Goal: Task Accomplishment & Management: Complete application form

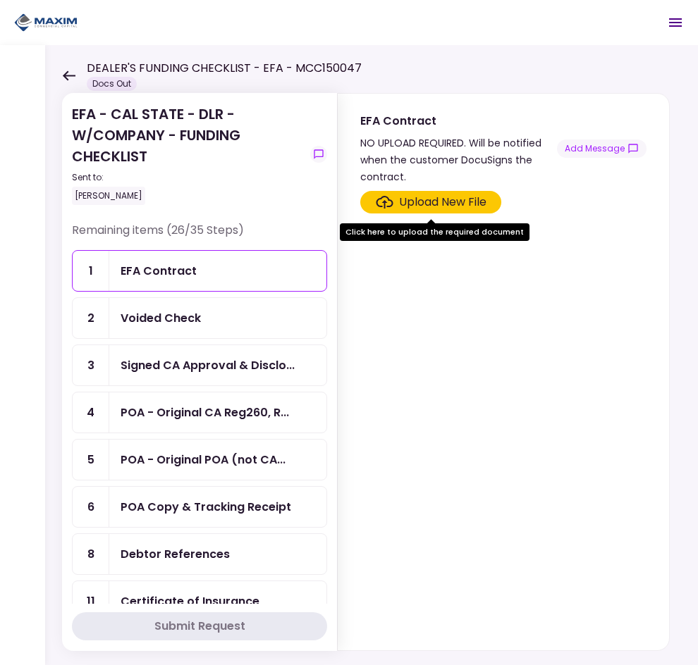
click at [223, 311] on div "Voided Check" at bounding box center [217, 318] width 194 height 18
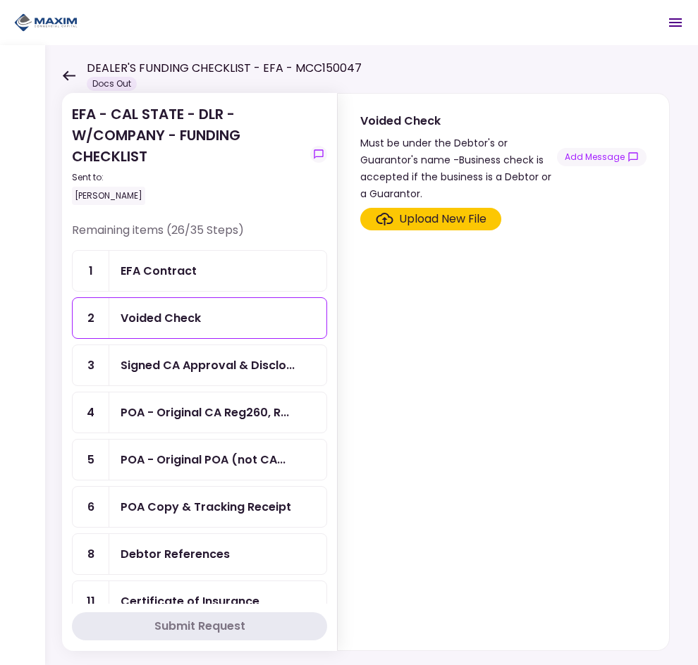
click at [237, 376] on div "Signed CA Approval & Disclo..." at bounding box center [217, 365] width 217 height 40
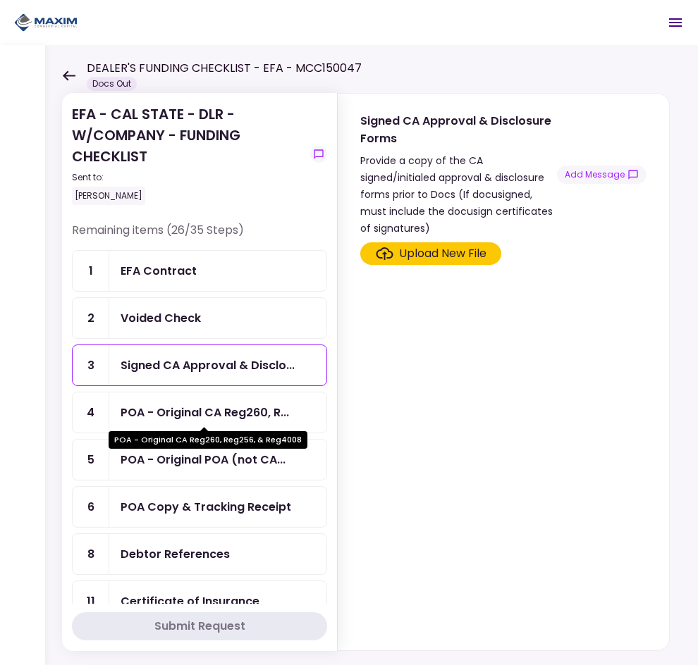
click at [198, 405] on div "POA - Original CA Reg260, R..." at bounding box center [204, 413] width 168 height 18
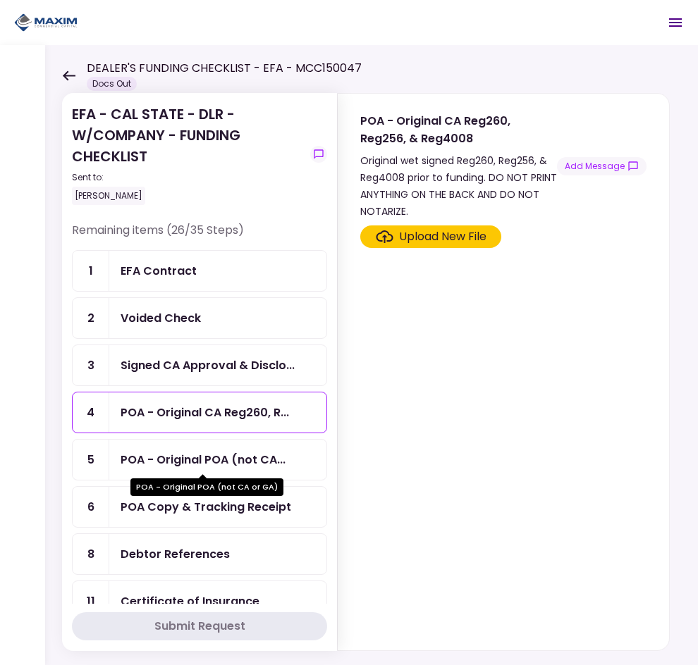
click at [226, 455] on div "POA - Original POA (not CA..." at bounding box center [202, 460] width 165 height 18
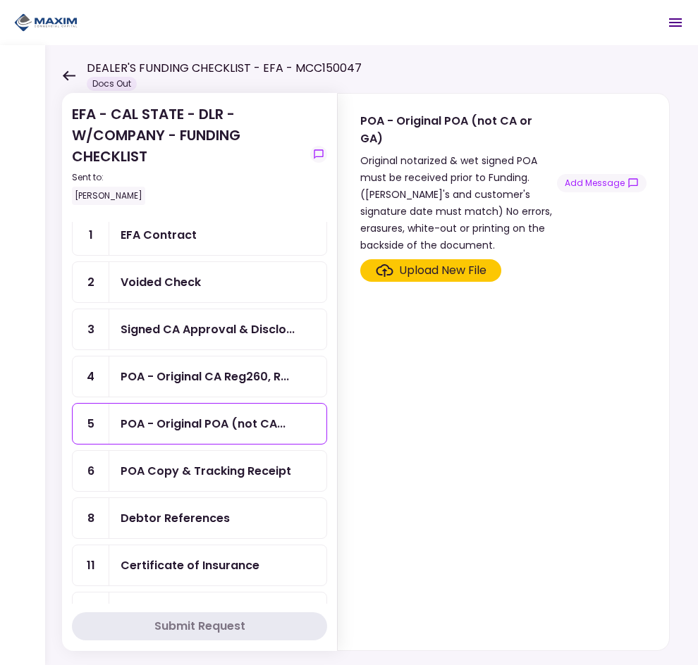
scroll to position [70, 0]
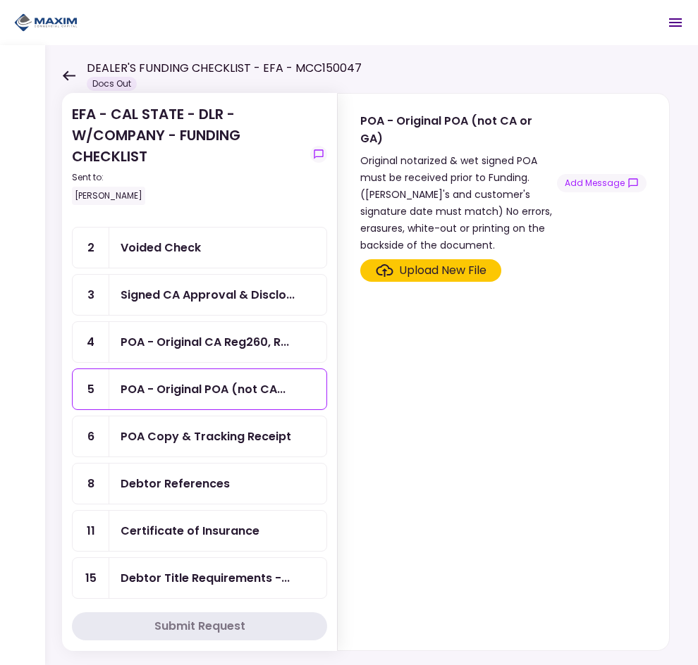
click at [230, 442] on div "POA Copy & Tracking Receipt" at bounding box center [205, 437] width 171 height 18
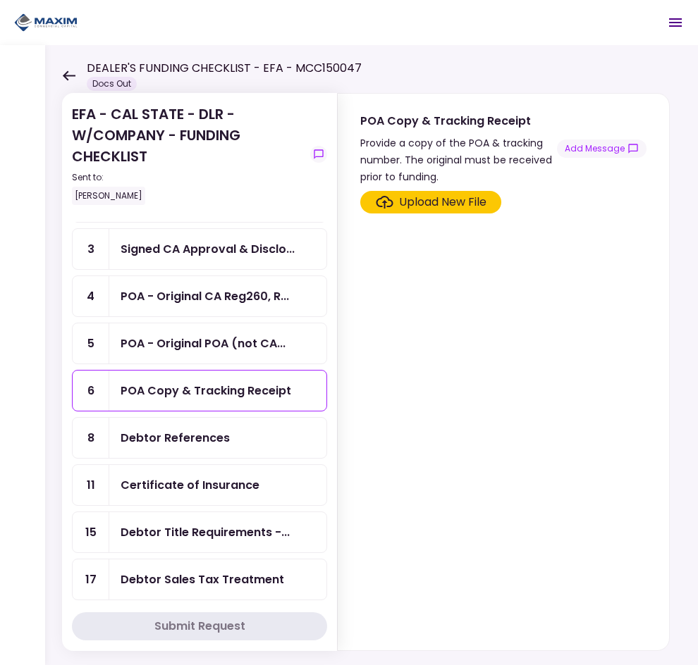
scroll to position [141, 0]
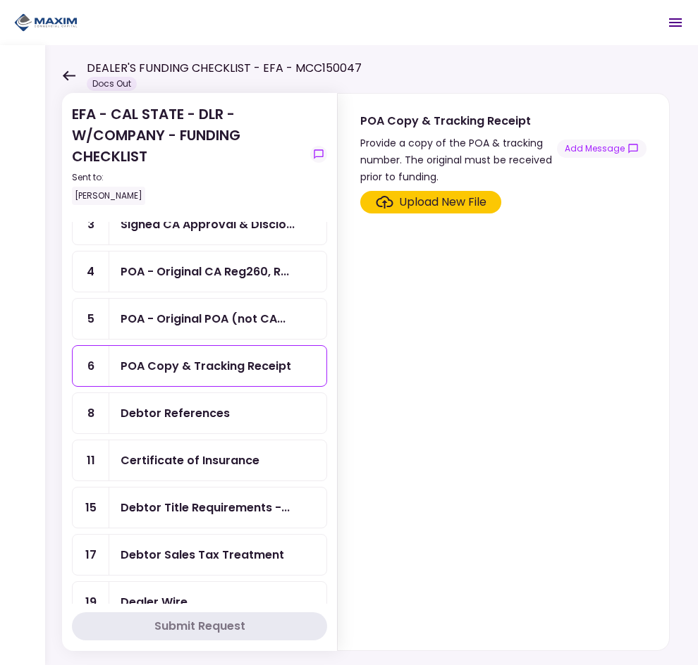
click at [213, 410] on div "Debtor References" at bounding box center [174, 413] width 109 height 18
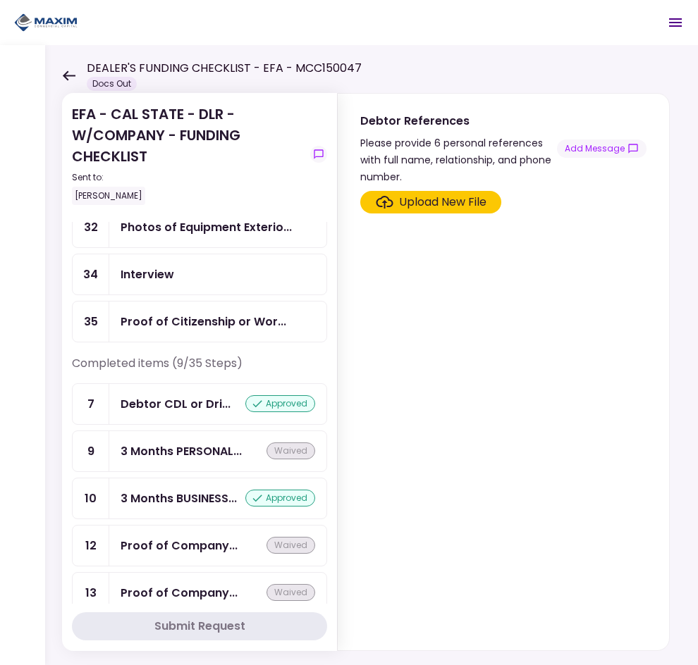
scroll to position [1059, 0]
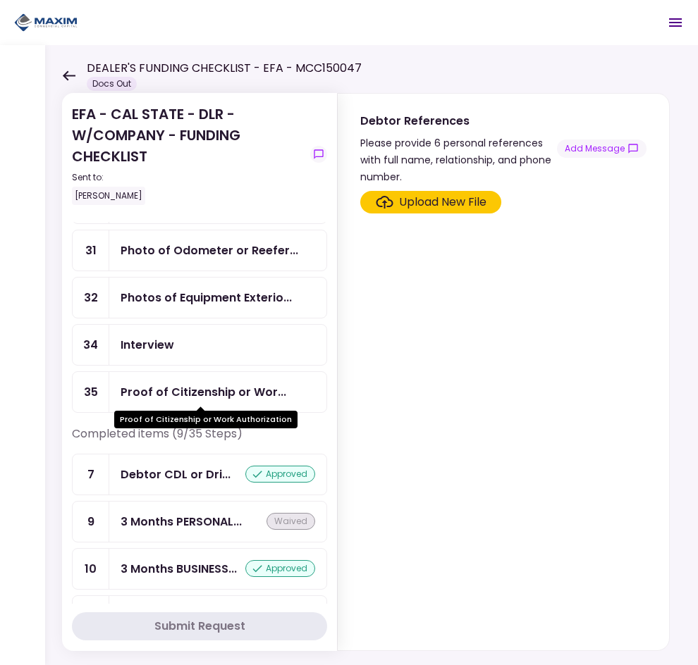
click at [223, 395] on div "Proof of Citizenship or Wor..." at bounding box center [203, 392] width 166 height 18
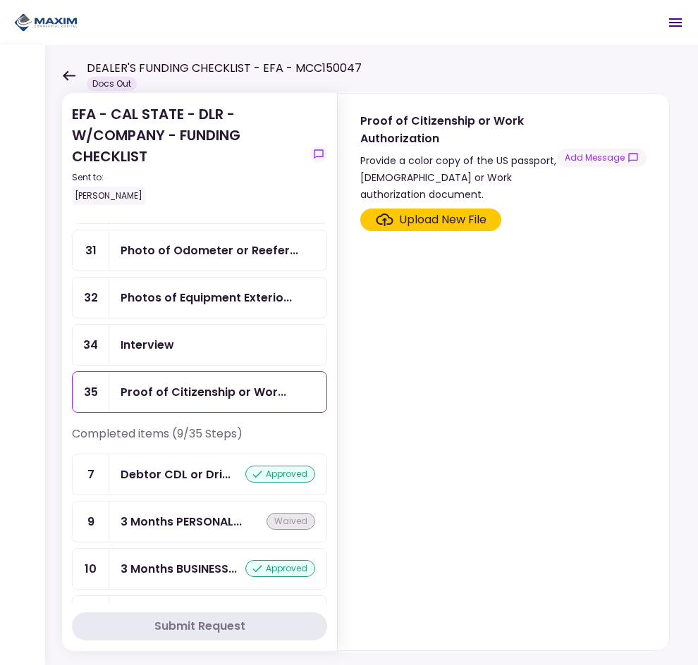
click at [450, 218] on div "Upload New File" at bounding box center [442, 219] width 87 height 17
click at [0, 0] on input "Upload New File" at bounding box center [0, 0] width 0 height 0
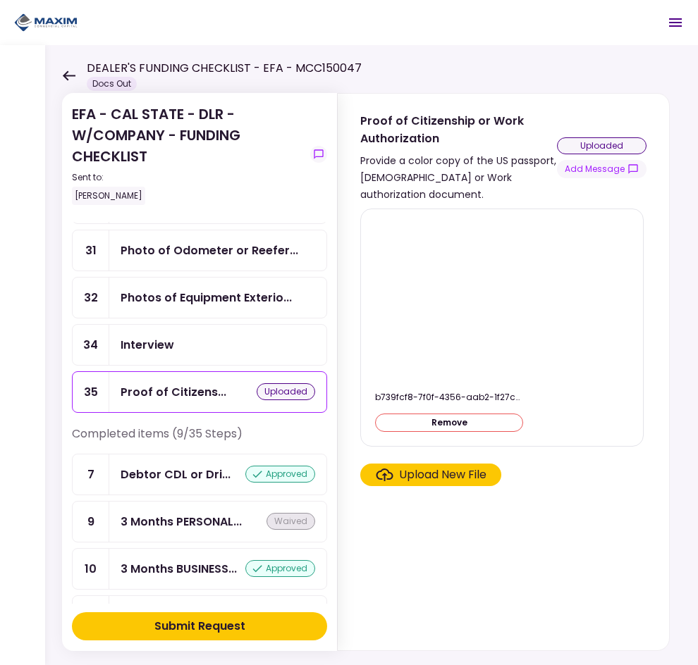
click at [459, 473] on div "Upload New File" at bounding box center [442, 474] width 87 height 17
click at [0, 0] on input "Upload New File" at bounding box center [0, 0] width 0 height 0
click at [616, 149] on div "uploaded" at bounding box center [601, 145] width 89 height 17
click at [225, 353] on div "Interview" at bounding box center [217, 345] width 194 height 18
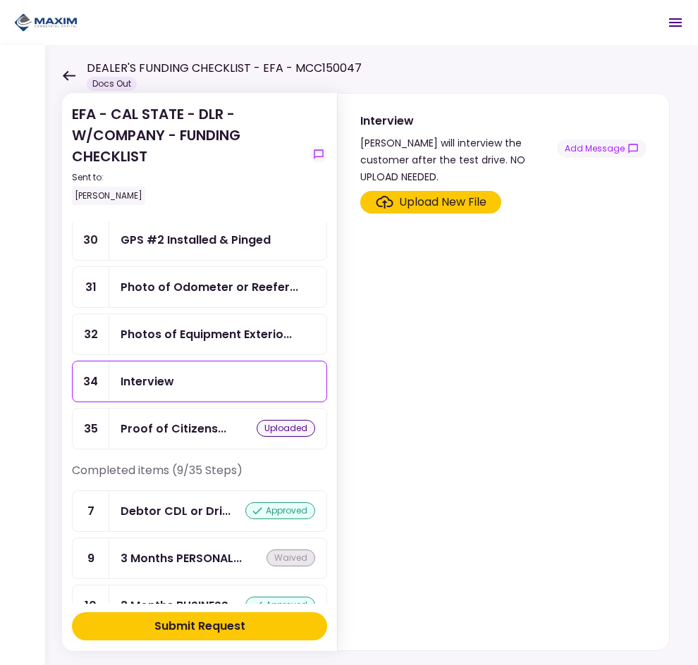
scroll to position [989, 0]
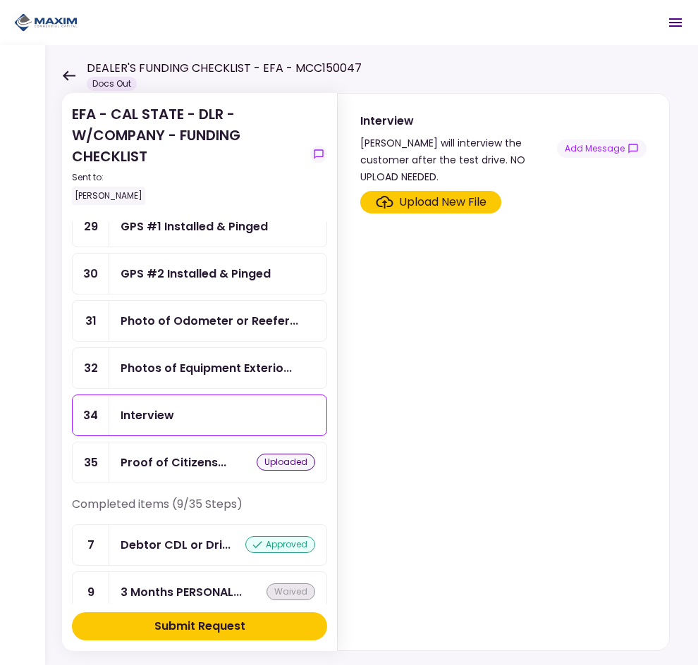
click at [225, 370] on div "Photos of Equipment Exterio..." at bounding box center [205, 368] width 171 height 18
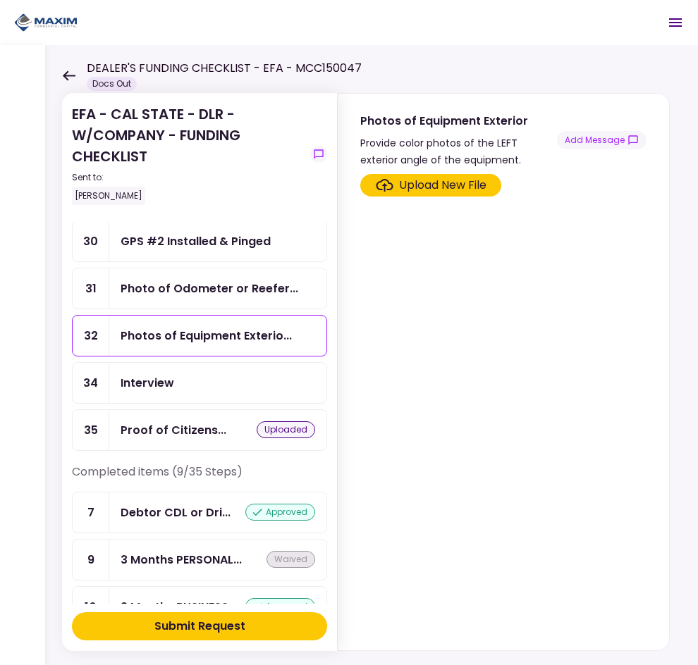
scroll to position [989, 0]
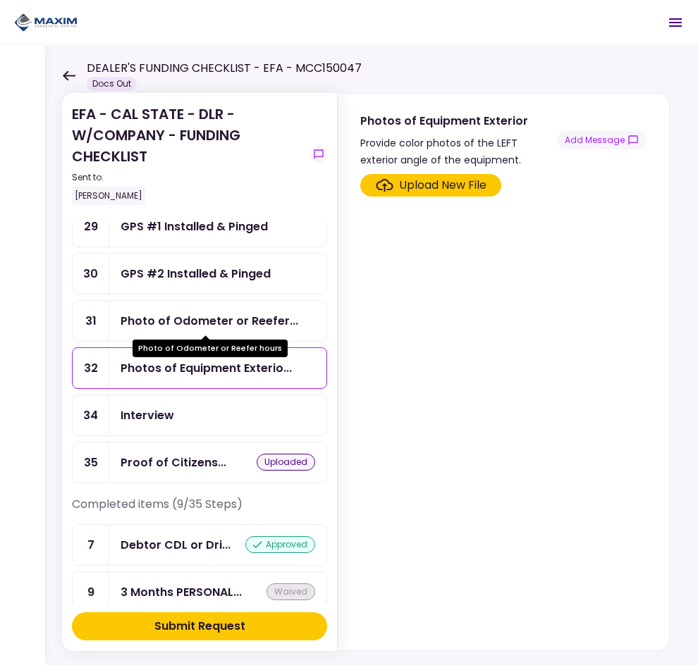
click at [169, 320] on div "Photo of Odometer or Reefer..." at bounding box center [209, 321] width 178 height 18
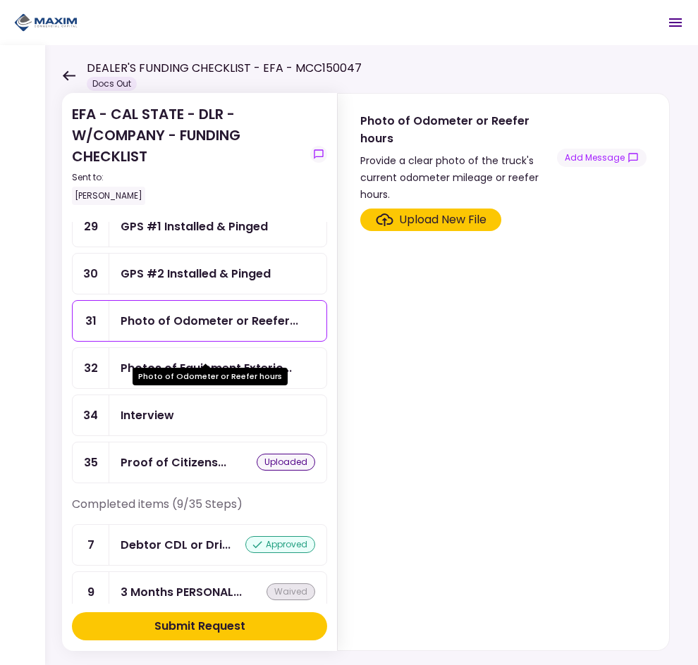
scroll to position [918, 0]
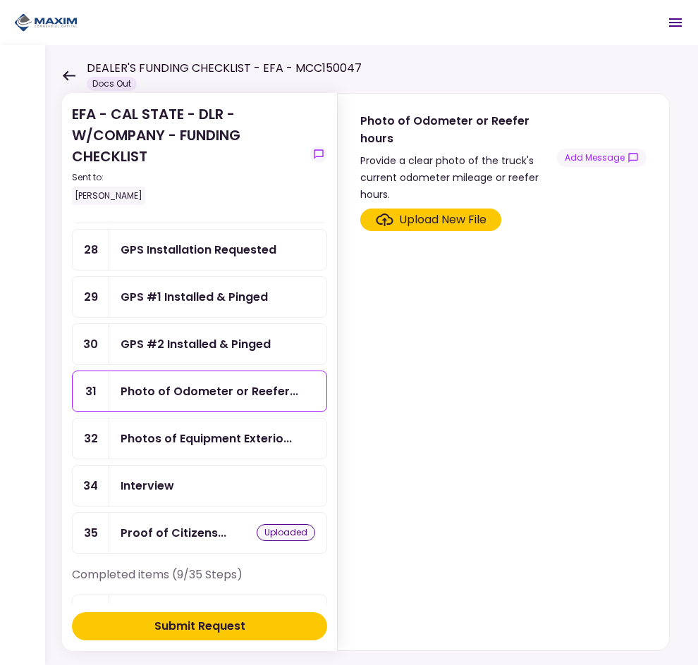
click at [175, 335] on div "GPS #2 Installed & Pinged" at bounding box center [195, 344] width 150 height 18
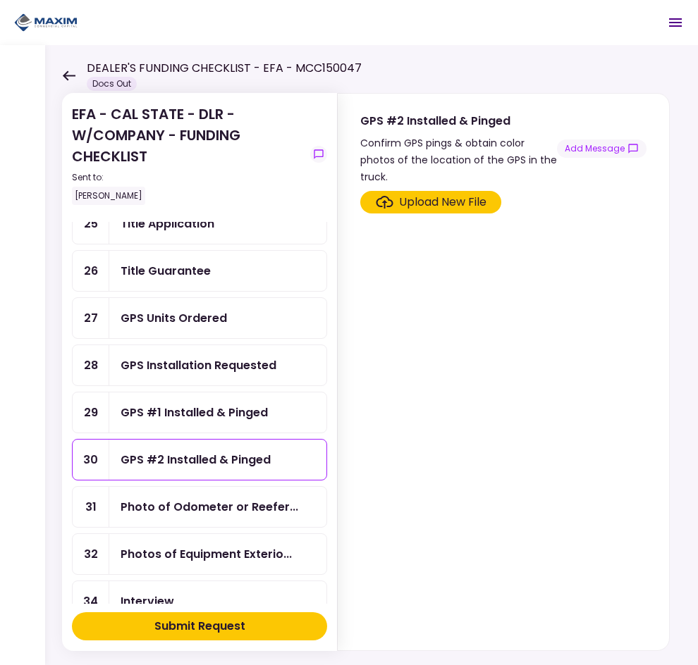
scroll to position [777, 0]
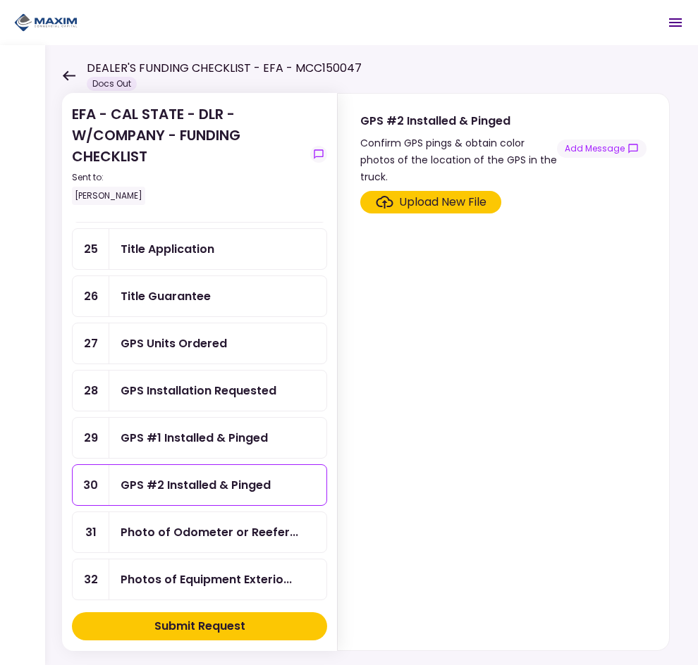
click at [191, 305] on div "Title Guarantee" at bounding box center [217, 296] width 217 height 40
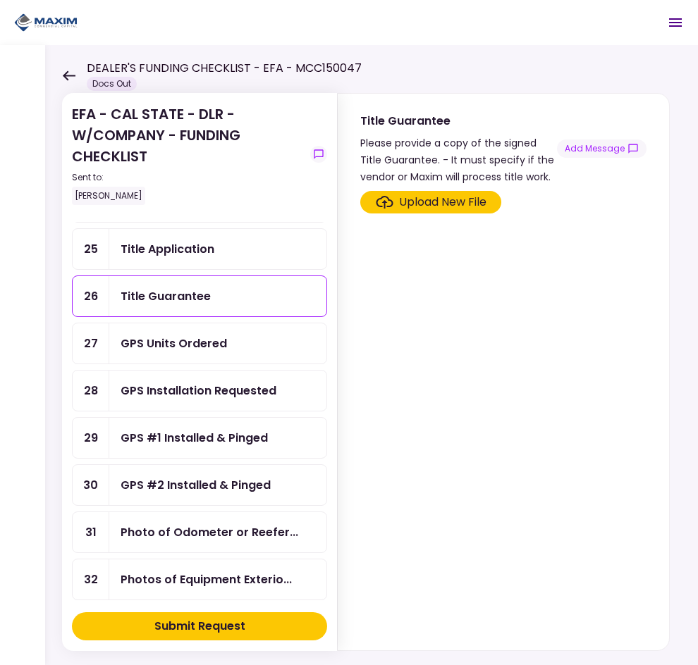
click at [201, 292] on div "Title Guarantee" at bounding box center [165, 296] width 90 height 18
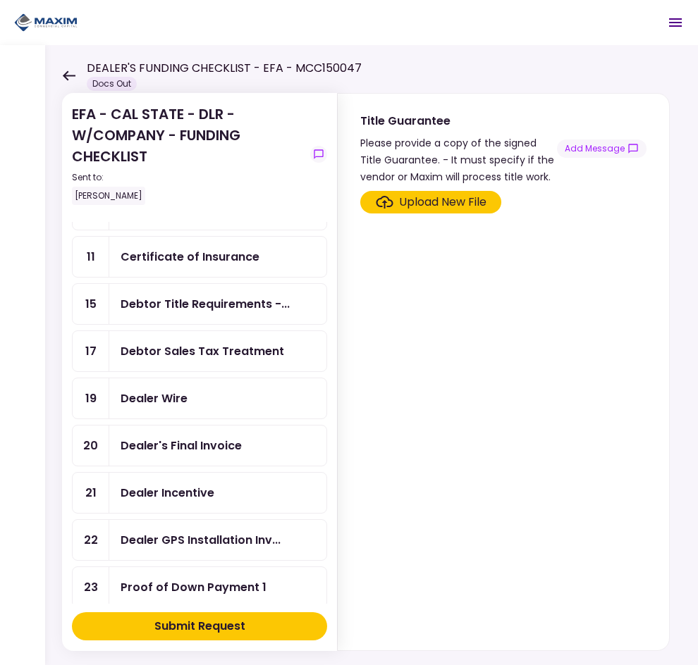
scroll to position [282, 0]
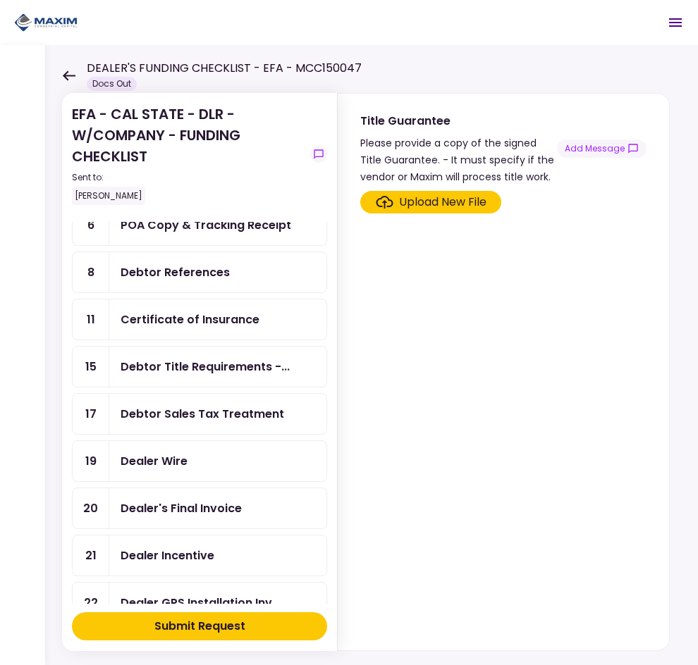
click at [185, 457] on div "Dealer Wire" at bounding box center [153, 461] width 67 height 18
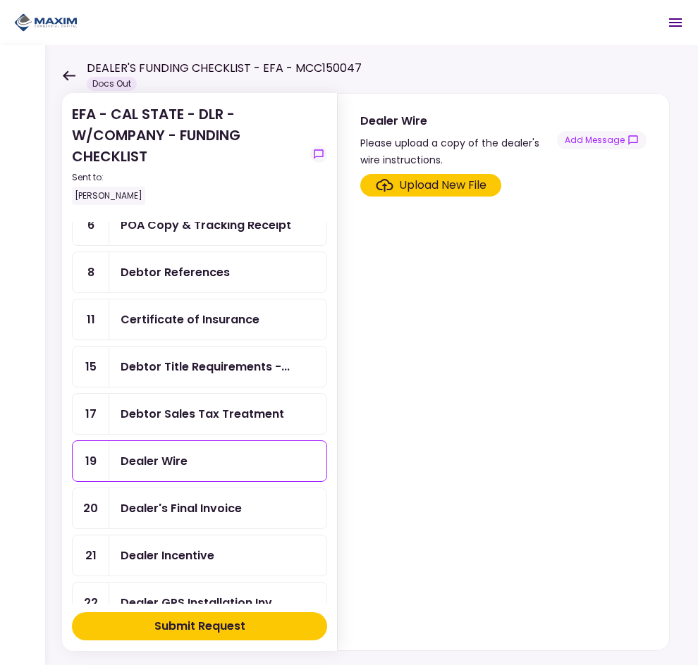
click at [432, 185] on div "Upload New File" at bounding box center [442, 185] width 87 height 17
click at [0, 0] on input "Upload New File" at bounding box center [0, 0] width 0 height 0
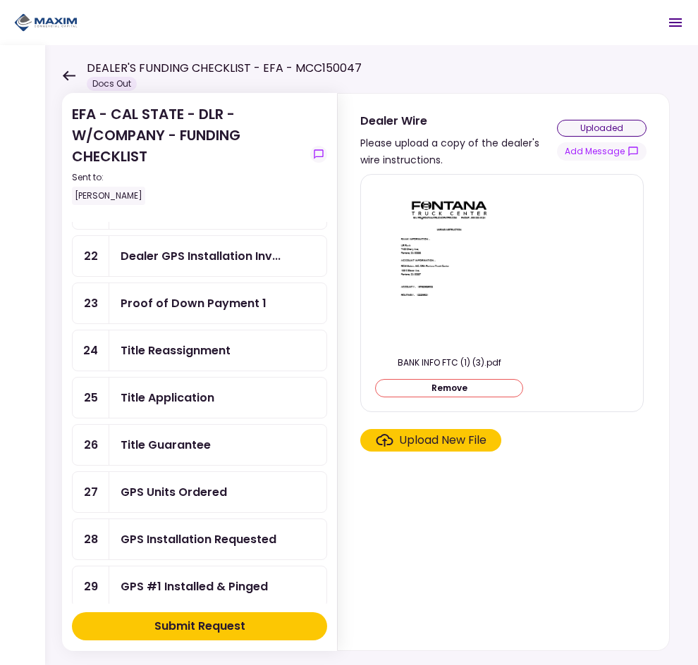
scroll to position [634, 0]
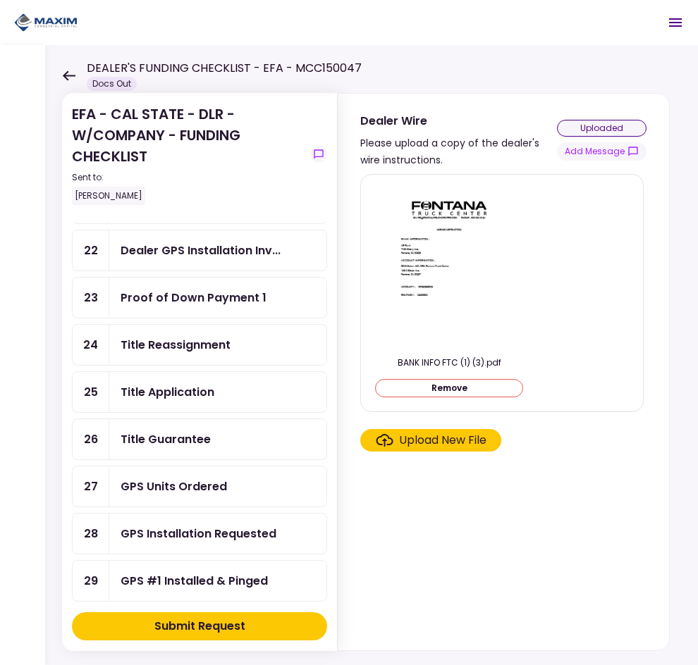
click at [184, 437] on div "Title Guarantee" at bounding box center [165, 439] width 90 height 18
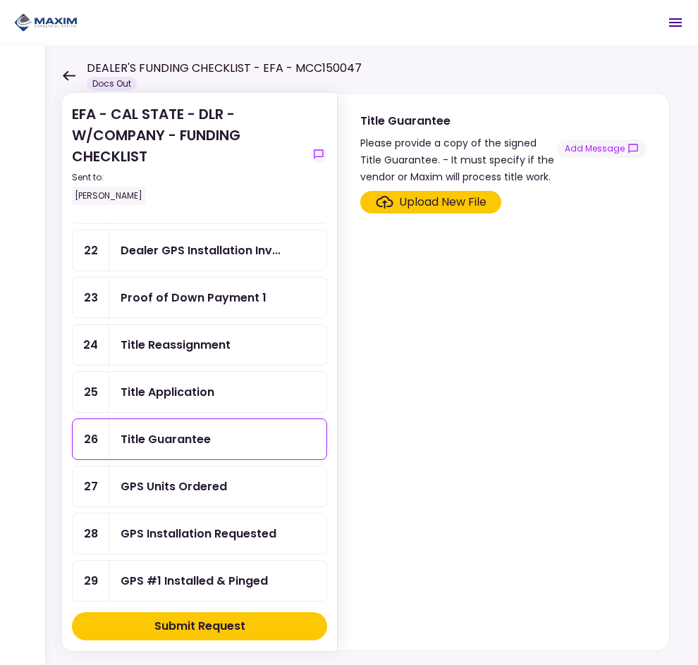
click at [206, 432] on div "Title Guarantee" at bounding box center [165, 439] width 90 height 18
click at [461, 202] on div "Upload New File" at bounding box center [442, 202] width 87 height 17
click at [0, 0] on input "Upload New File" at bounding box center [0, 0] width 0 height 0
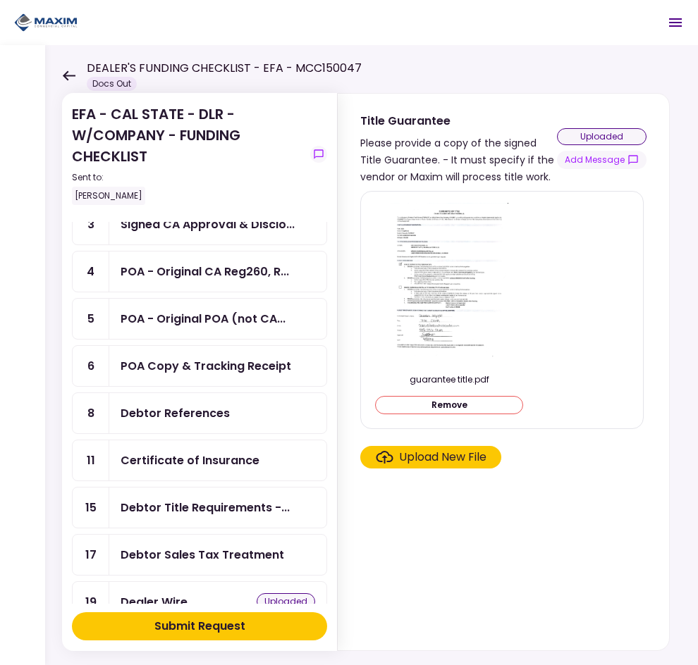
scroll to position [211, 0]
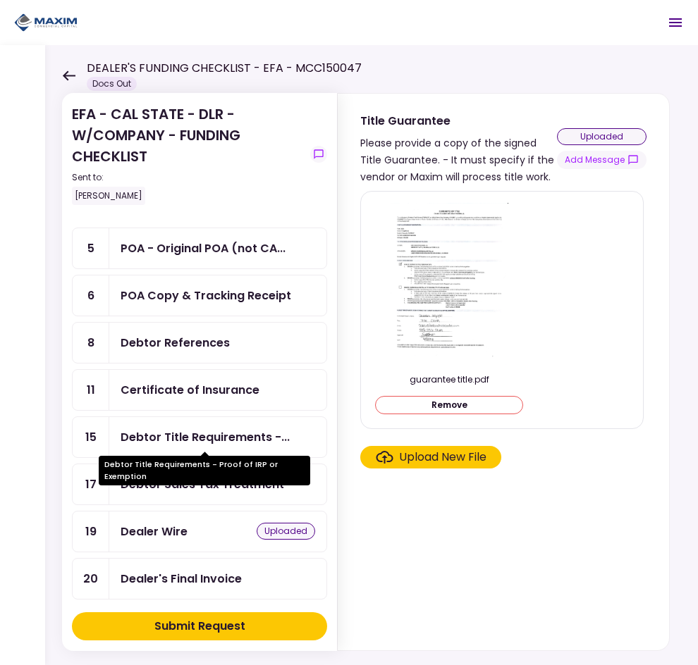
click at [194, 435] on div "Debtor Title Requirements -..." at bounding box center [204, 437] width 169 height 18
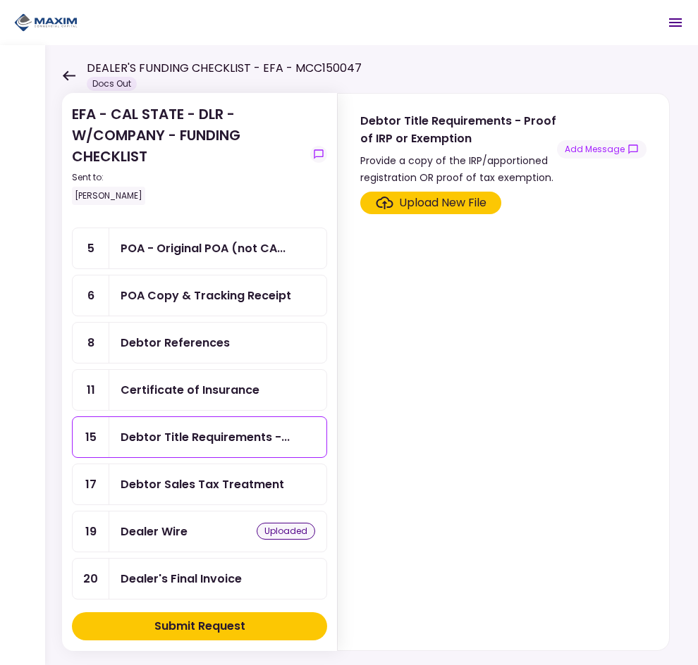
click at [142, 477] on div "Debtor Sales Tax Treatment" at bounding box center [201, 485] width 163 height 18
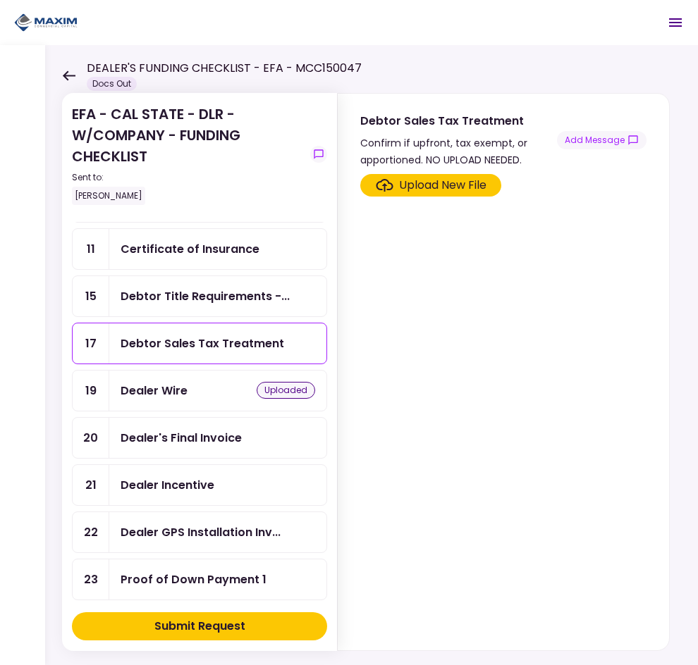
scroll to position [423, 0]
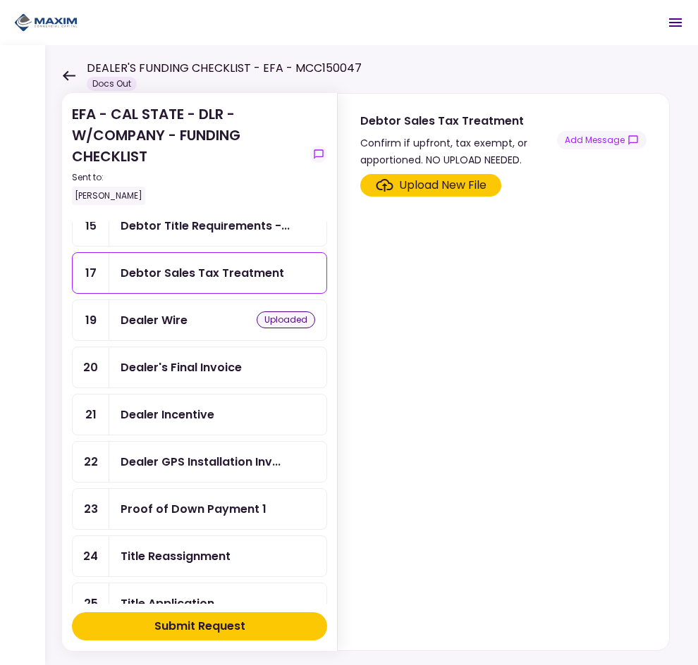
click at [236, 419] on div "Dealer Incentive" at bounding box center [217, 415] width 194 height 18
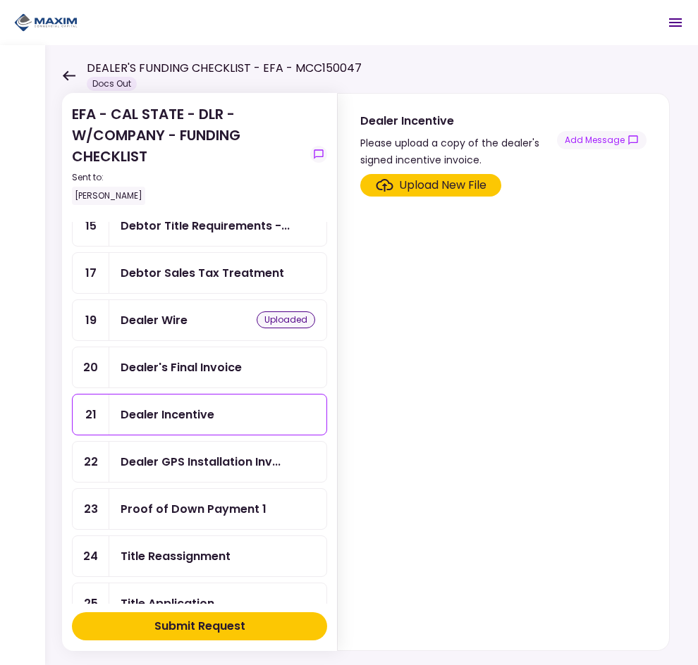
click at [442, 187] on div "Upload New File" at bounding box center [442, 185] width 87 height 17
click at [0, 0] on input "Upload New File" at bounding box center [0, 0] width 0 height 0
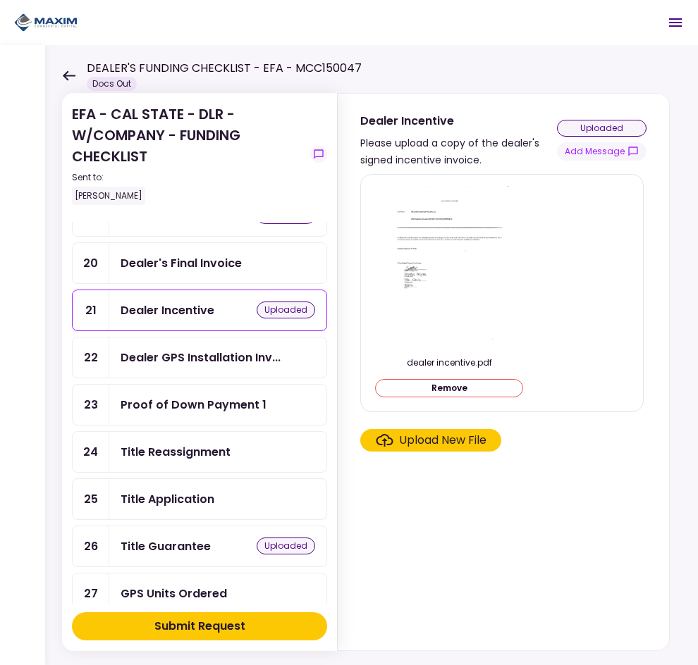
scroll to position [564, 0]
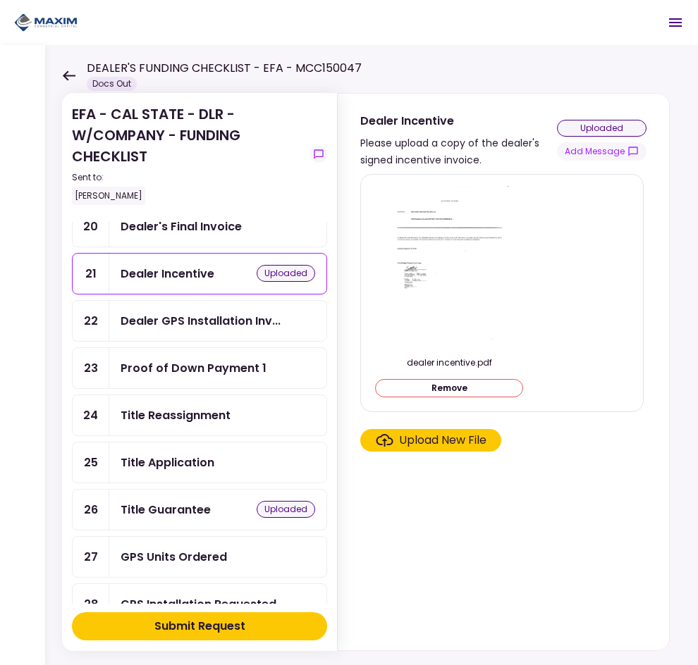
click at [175, 463] on div "Title Application" at bounding box center [167, 463] width 94 height 18
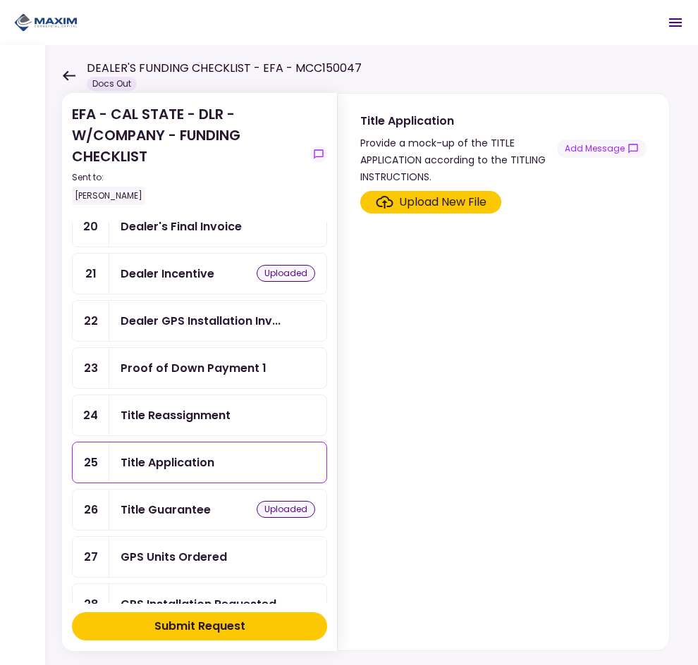
click at [451, 195] on div "Upload New File" at bounding box center [442, 202] width 87 height 17
click at [0, 0] on input "Upload New File" at bounding box center [0, 0] width 0 height 0
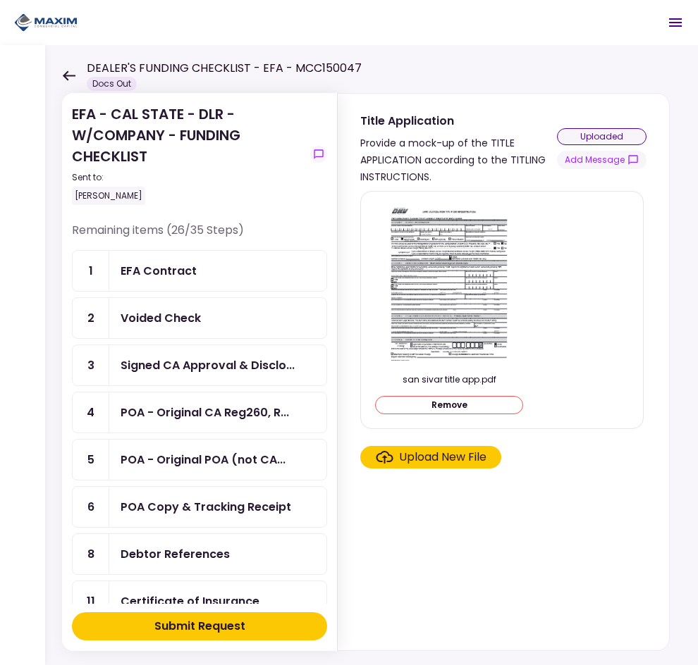
click at [230, 352] on div "Signed CA Approval & Disclo..." at bounding box center [217, 365] width 217 height 40
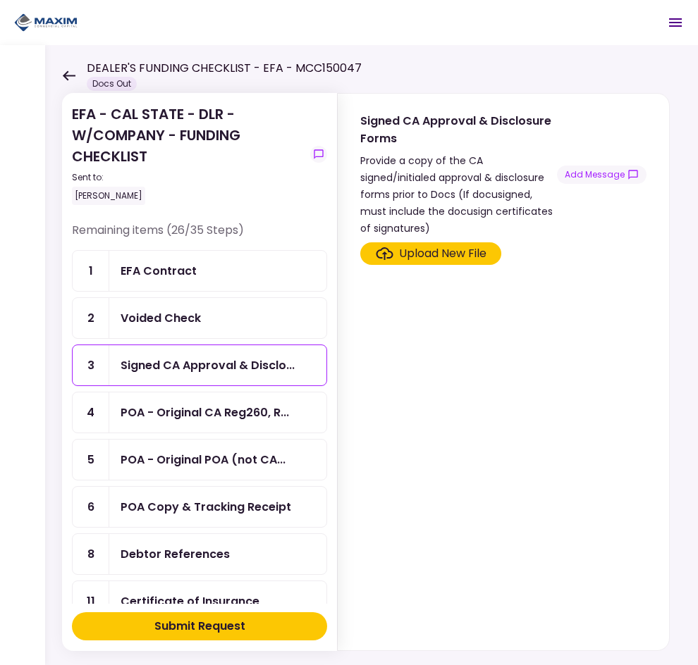
drag, startPoint x: 359, startPoint y: 256, endPoint x: 370, endPoint y: 256, distance: 11.3
click at [359, 256] on div "Upload New File" at bounding box center [502, 444] width 331 height 414
click at [379, 256] on icon "Click here to upload the required document" at bounding box center [385, 253] width 18 height 13
click at [0, 0] on input "Upload New File" at bounding box center [0, 0] width 0 height 0
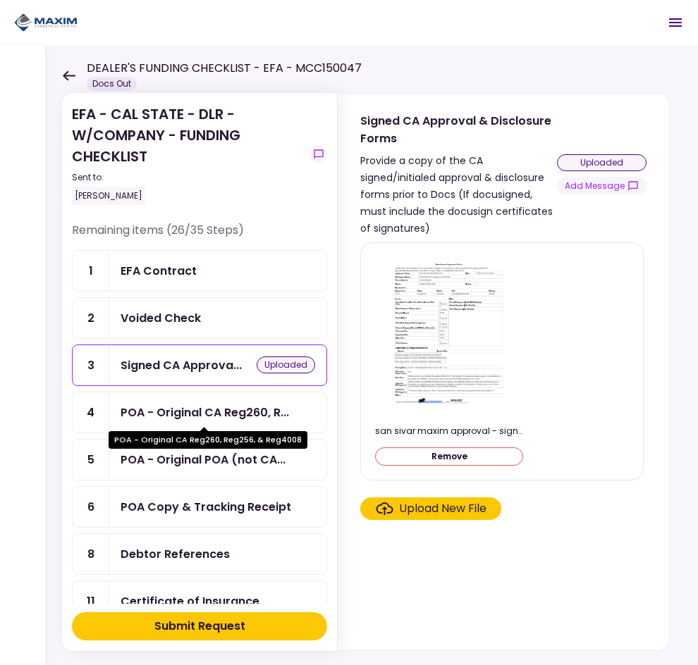
click at [266, 414] on div "POA - Original CA Reg260, R..." at bounding box center [204, 413] width 168 height 18
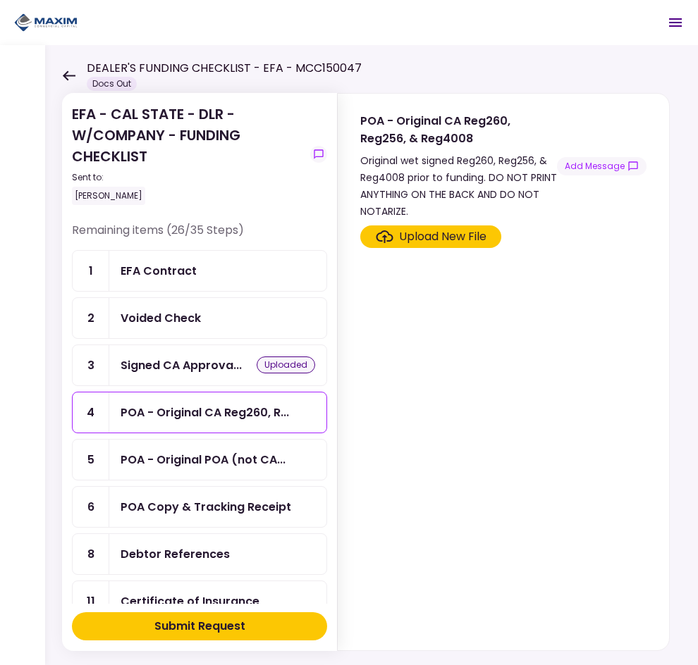
click at [271, 450] on div "POA - Original POA (not CA..." at bounding box center [217, 460] width 217 height 40
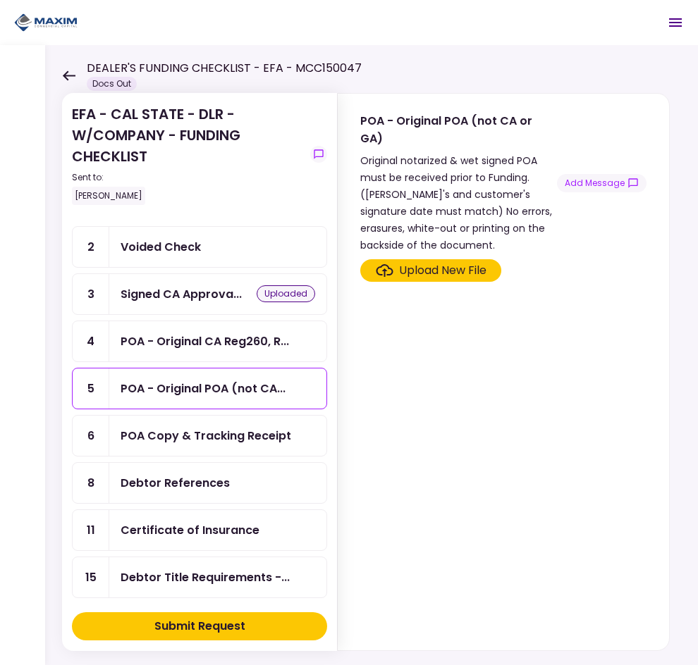
scroll to position [141, 0]
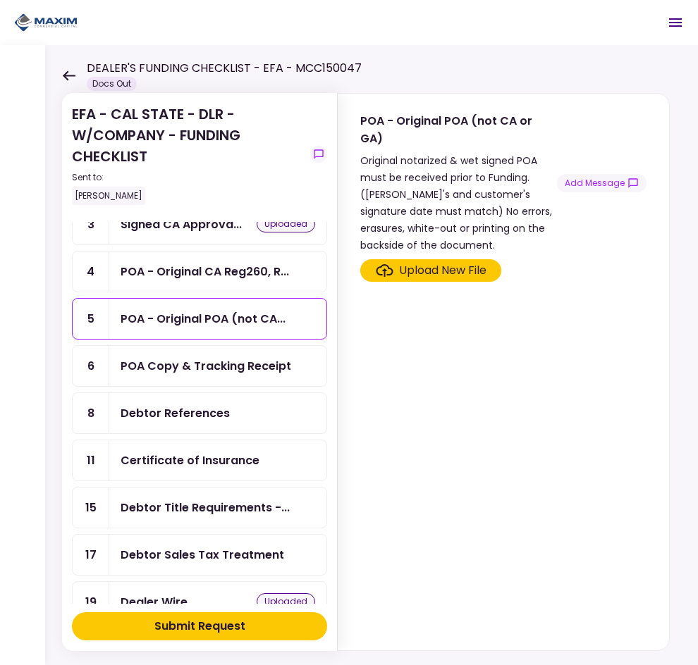
click at [264, 409] on div "Debtor References" at bounding box center [217, 413] width 194 height 18
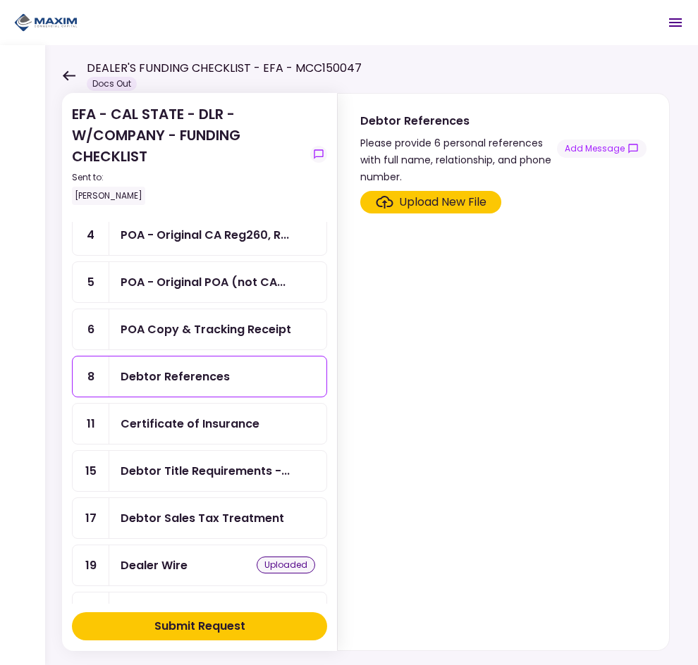
scroll to position [211, 0]
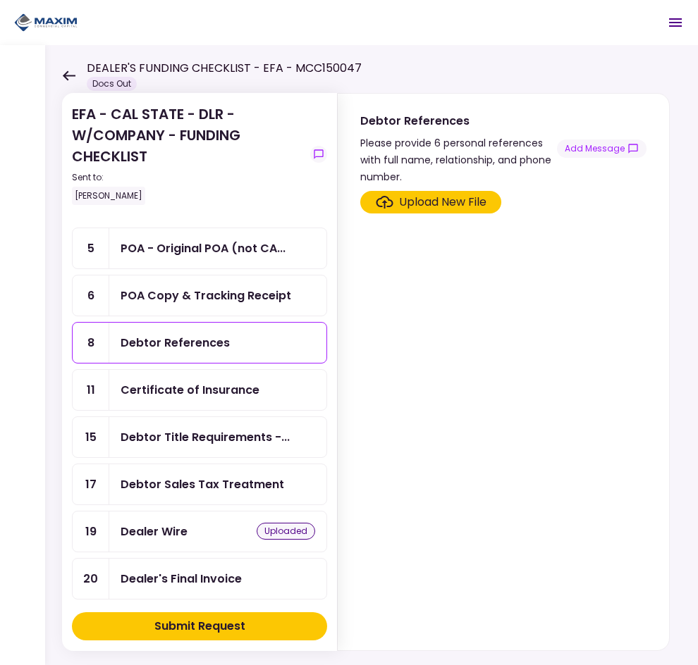
click at [256, 414] on ul "1 EFA Contract 2 Voided Check 3 Signed CA Approva... uploaded 4 POA - Original …" at bounding box center [199, 650] width 255 height 1222
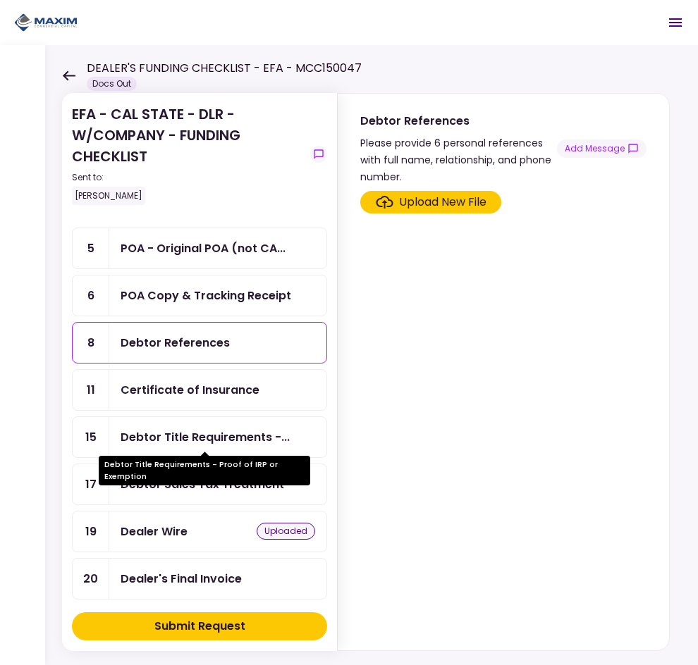
click at [240, 433] on div "Debtor Title Requirements -..." at bounding box center [204, 437] width 169 height 18
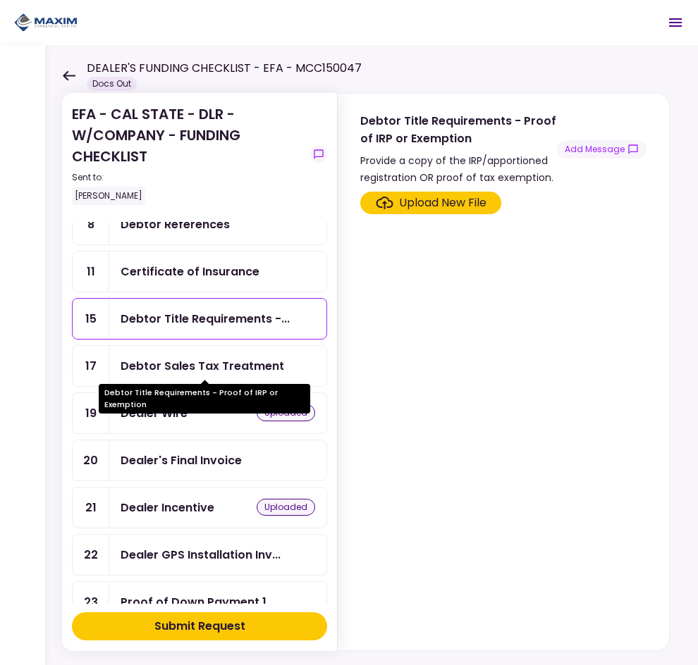
scroll to position [352, 0]
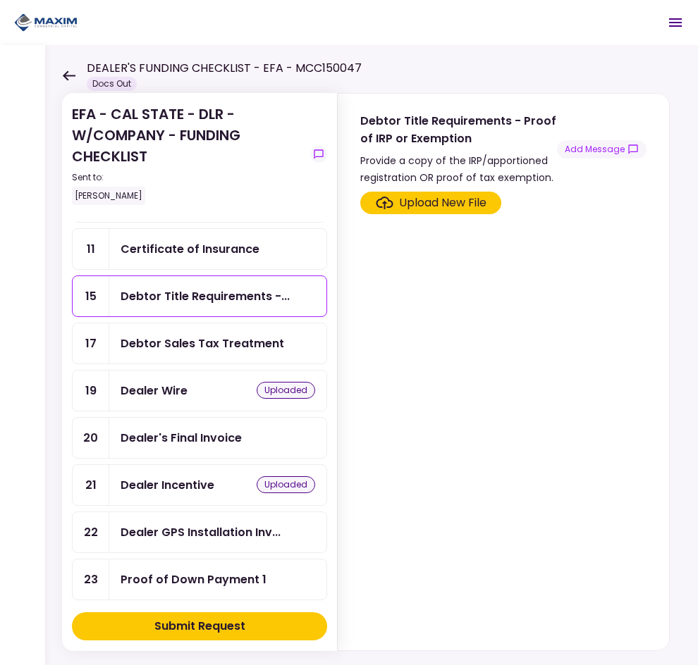
click at [225, 349] on div "Debtor Sales Tax Treatment" at bounding box center [201, 344] width 163 height 18
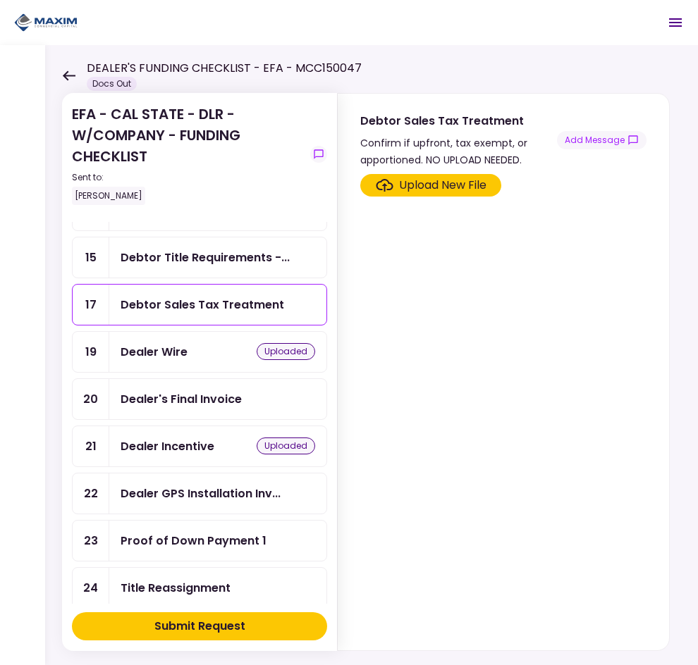
scroll to position [423, 0]
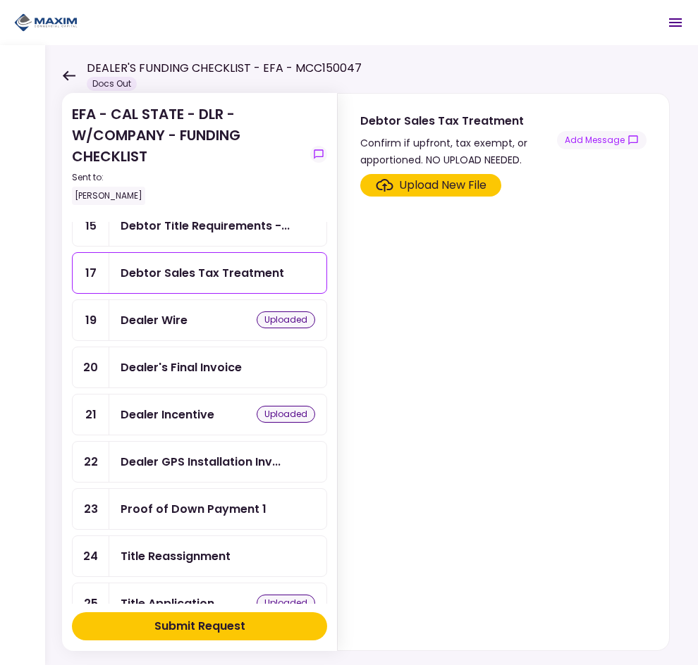
click at [192, 359] on div "Dealer's Final Invoice" at bounding box center [180, 368] width 121 height 18
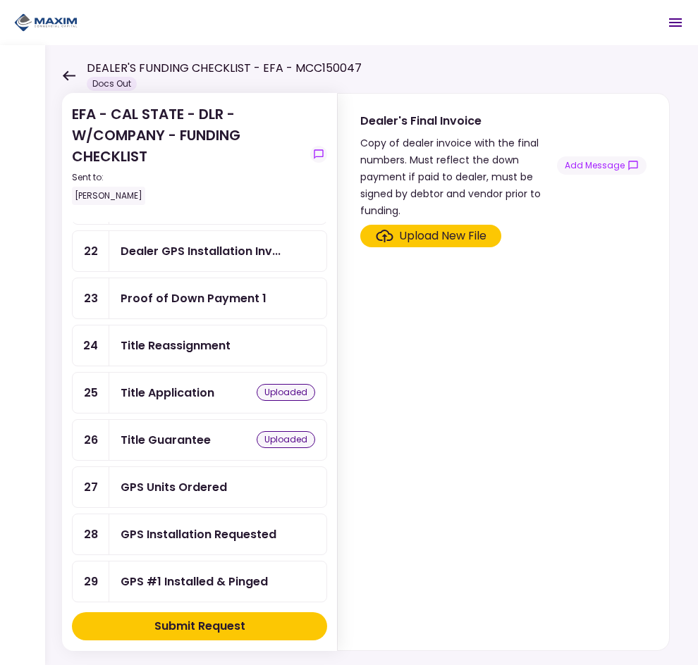
scroll to position [634, 0]
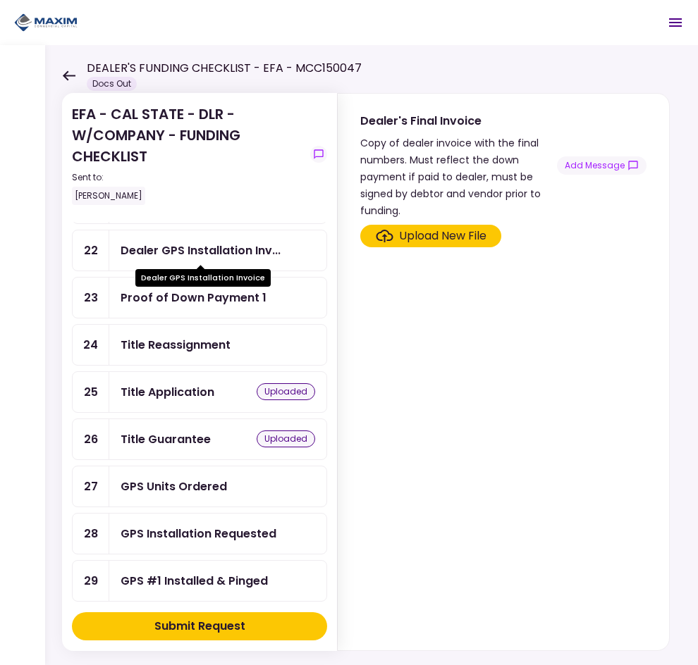
click at [225, 249] on div "Dealer GPS Installation Inv..." at bounding box center [200, 251] width 160 height 18
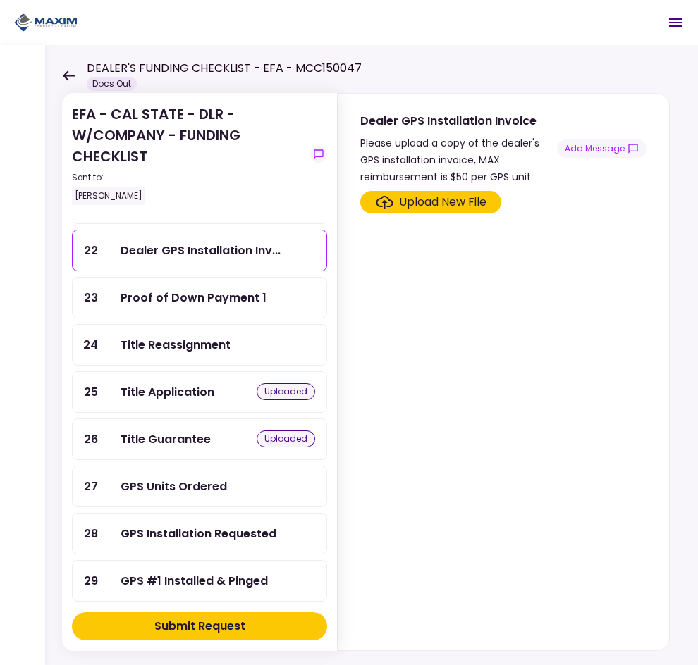
click at [207, 340] on div "Title Reassignment" at bounding box center [175, 345] width 110 height 18
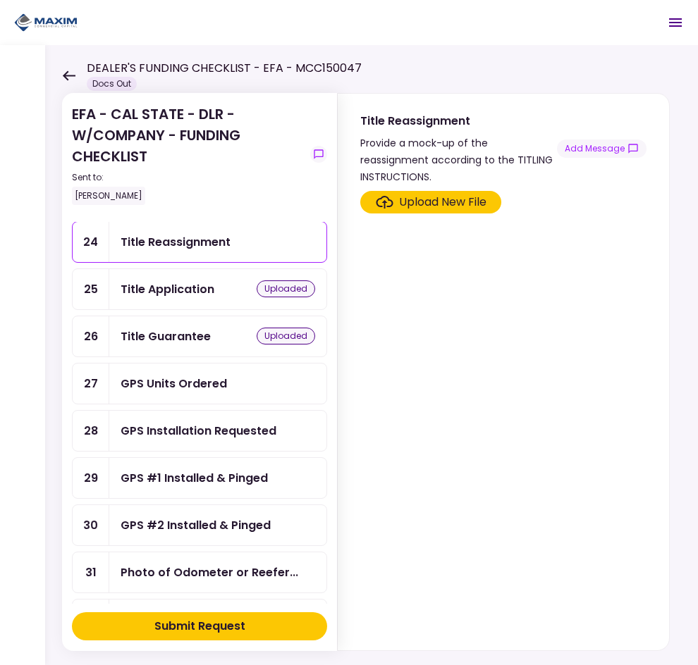
scroll to position [705, 0]
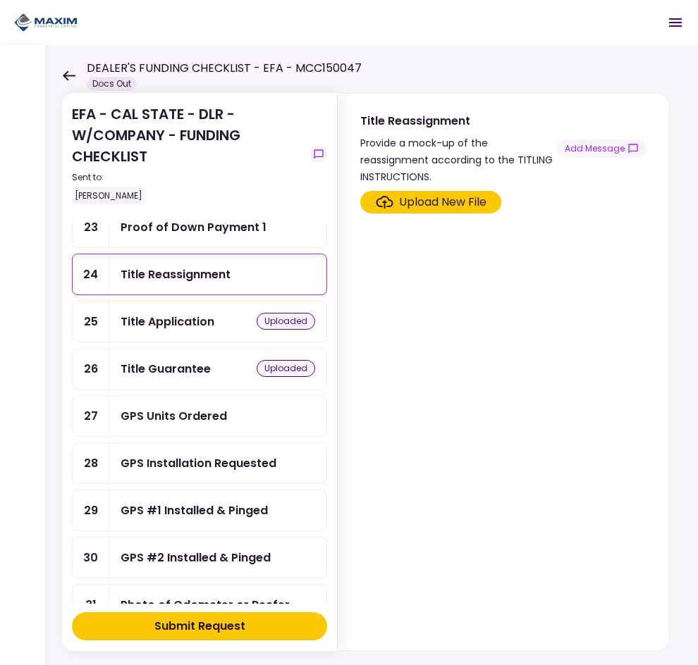
click at [171, 271] on div "Title Reassignment" at bounding box center [175, 275] width 110 height 18
click at [425, 194] on div "Upload New File" at bounding box center [442, 202] width 87 height 17
click at [0, 0] on input "Upload New File" at bounding box center [0, 0] width 0 height 0
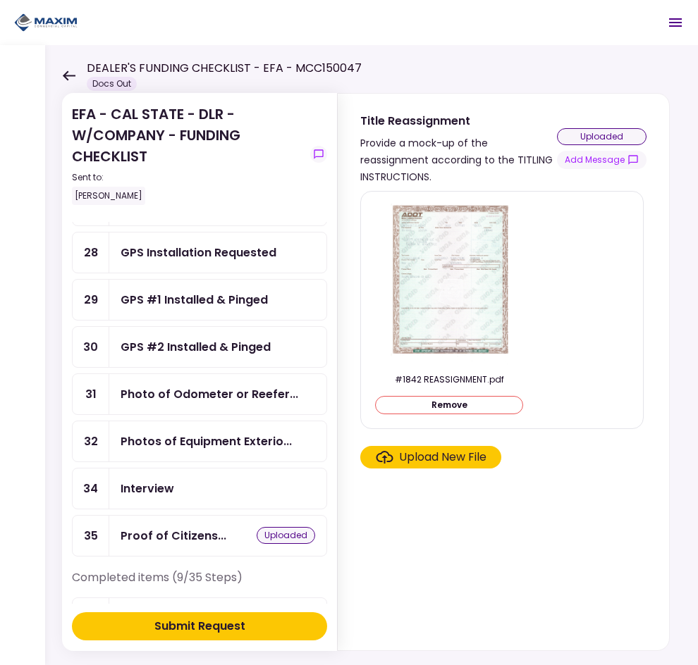
scroll to position [916, 0]
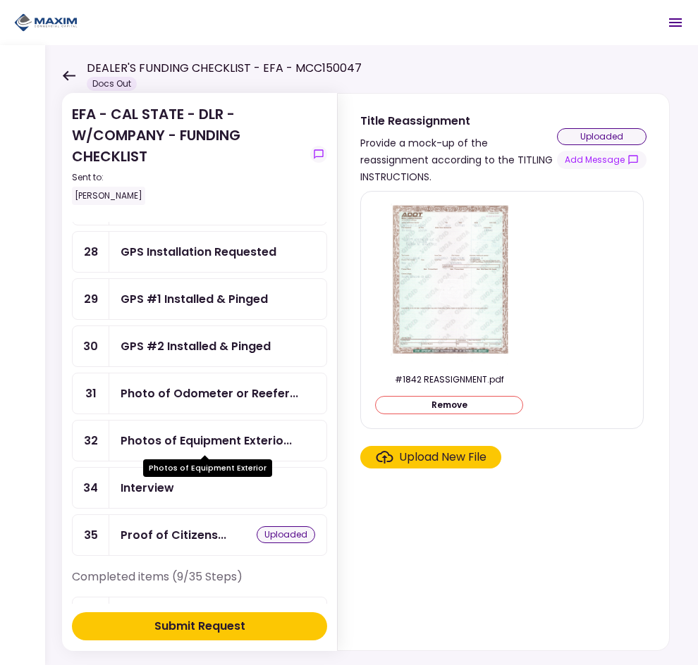
click at [257, 439] on div "Photos of Equipment Exterio..." at bounding box center [205, 441] width 171 height 18
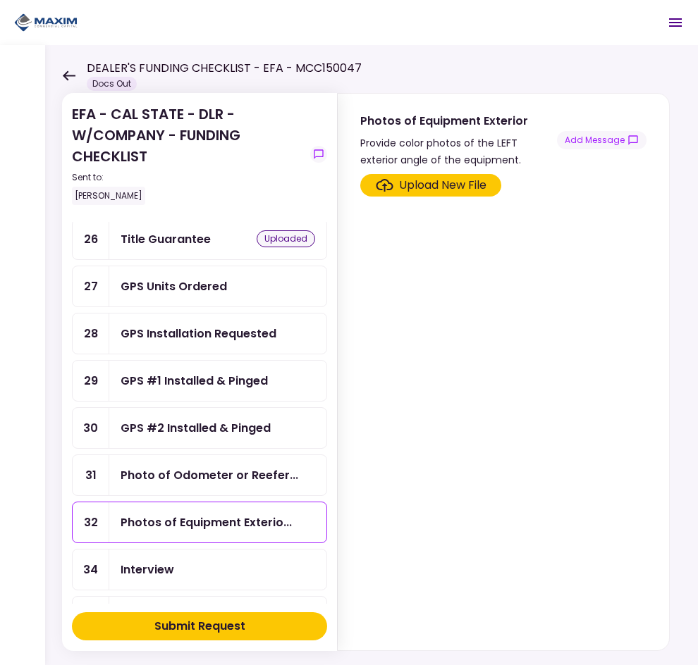
scroll to position [705, 0]
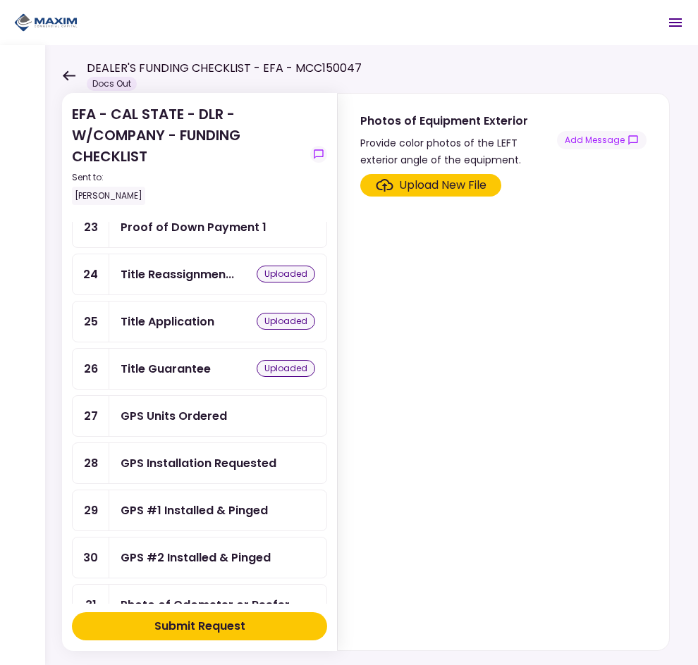
click at [204, 406] on div "GPS Units Ordered" at bounding box center [217, 416] width 217 height 40
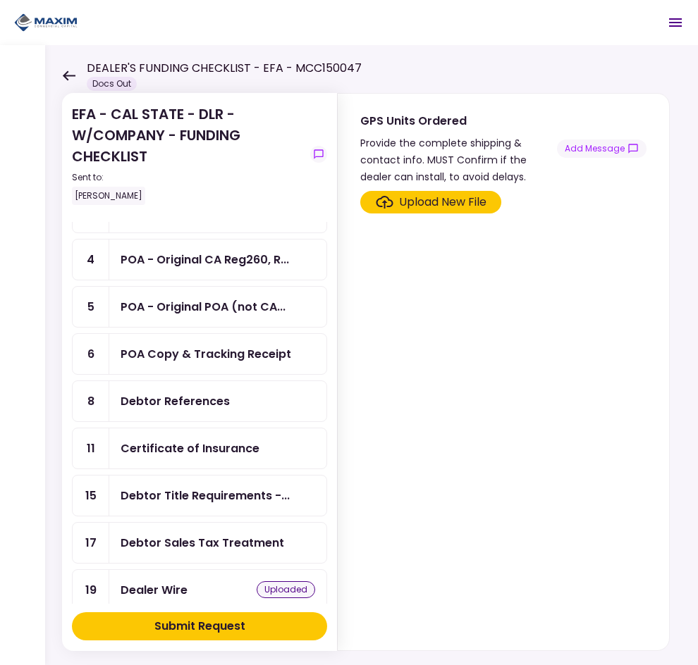
scroll to position [70, 0]
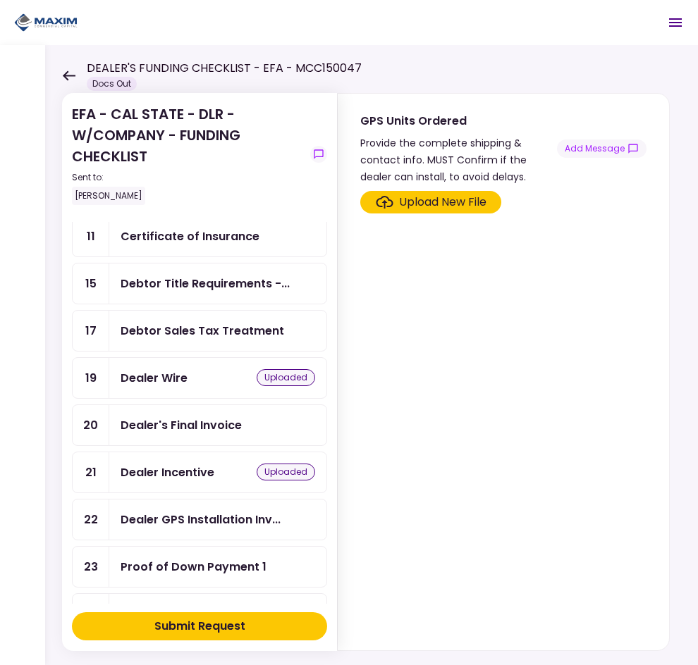
scroll to position [352, 0]
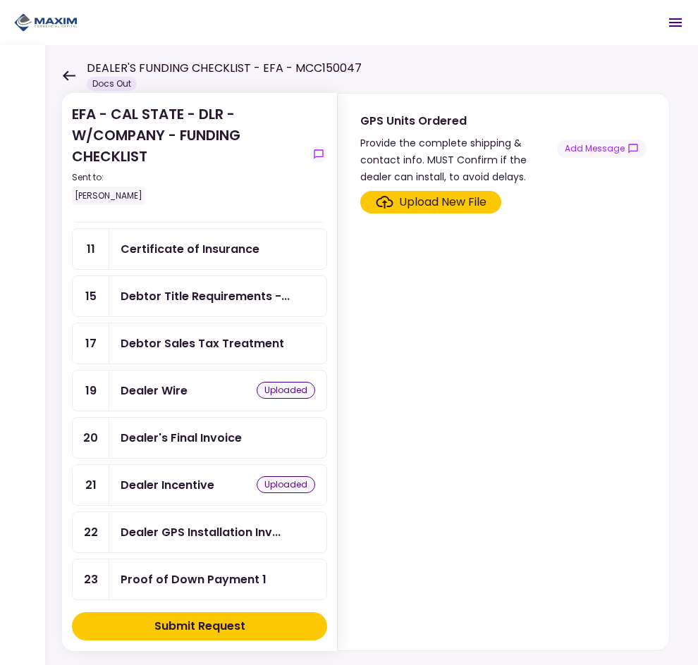
click at [269, 626] on button "Submit Request" at bounding box center [199, 626] width 255 height 28
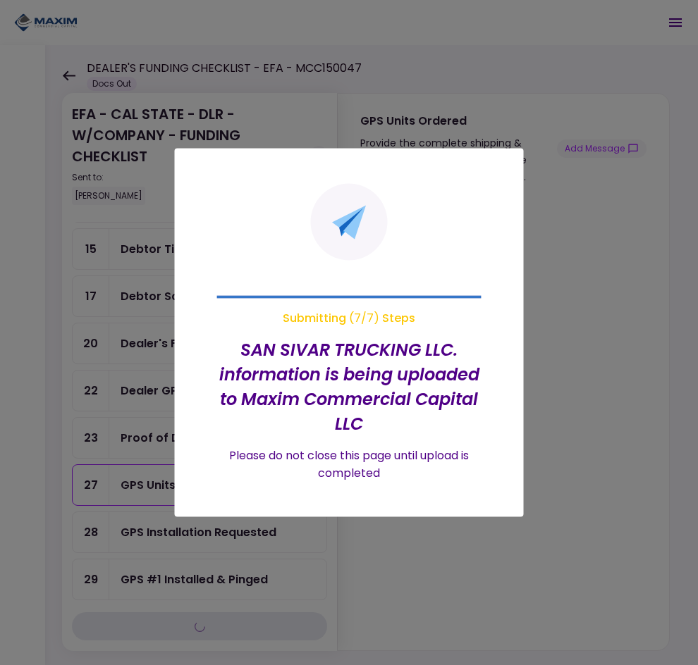
scroll to position [305, 0]
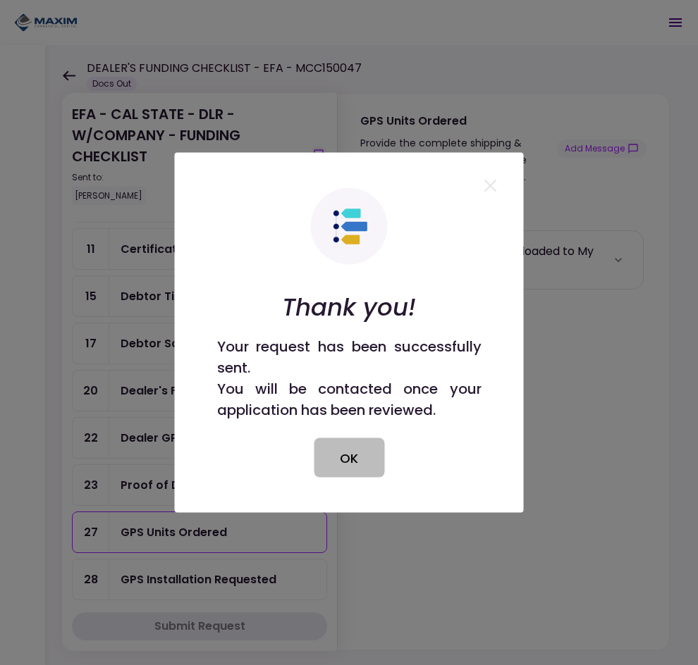
click at [363, 459] on button "OK" at bounding box center [349, 457] width 70 height 39
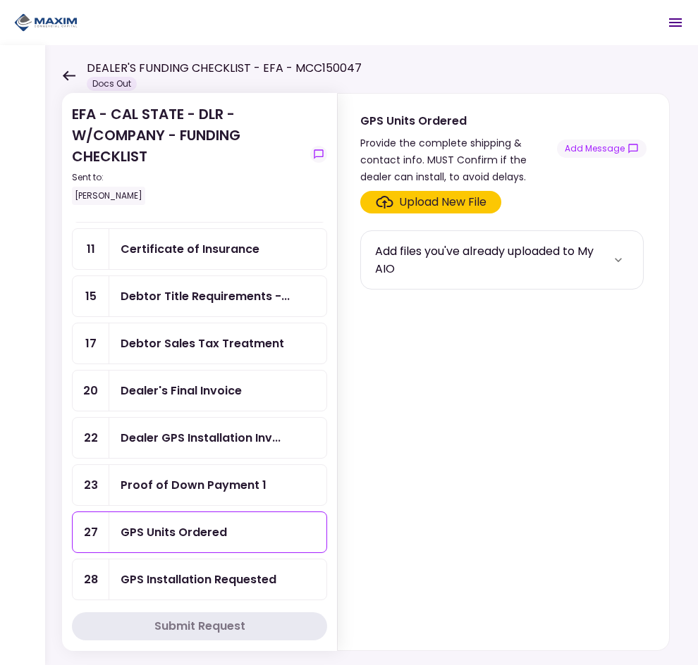
click at [523, 273] on div "Add files you've already uploaded to My AIO" at bounding box center [491, 259] width 233 height 35
drag, startPoint x: 573, startPoint y: 259, endPoint x: 616, endPoint y: 259, distance: 43.0
click at [574, 259] on div "Add files you've already uploaded to My AIO" at bounding box center [491, 259] width 233 height 35
click at [617, 259] on icon "more" at bounding box center [617, 260] width 7 height 4
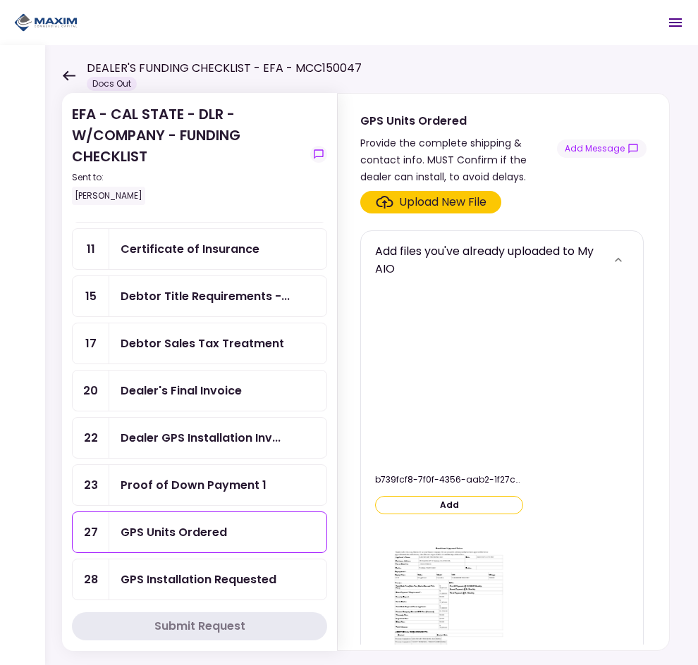
click at [617, 260] on icon "more" at bounding box center [618, 260] width 14 height 14
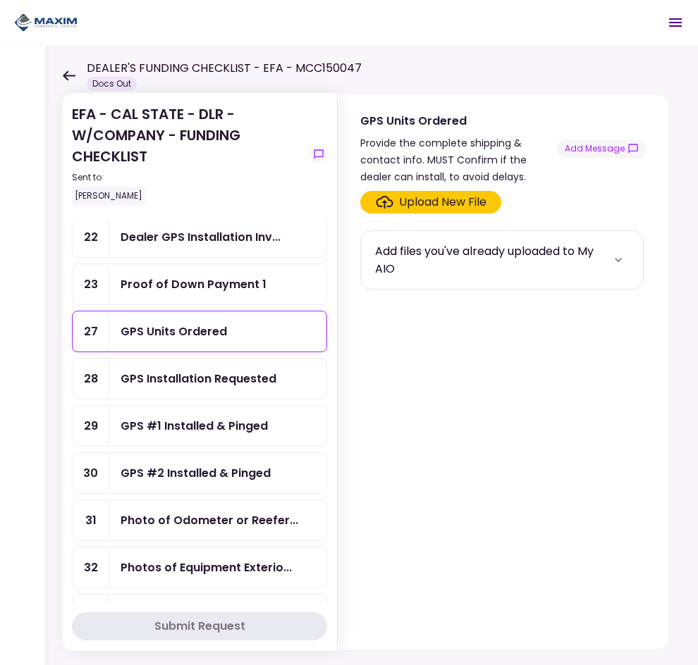
scroll to position [564, 0]
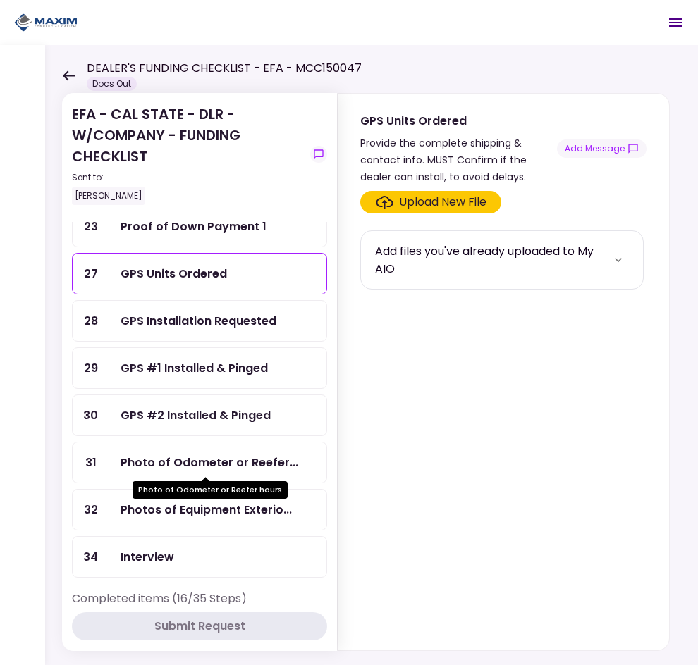
click at [259, 468] on div "Photo of Odometer or Reefer..." at bounding box center [209, 463] width 178 height 18
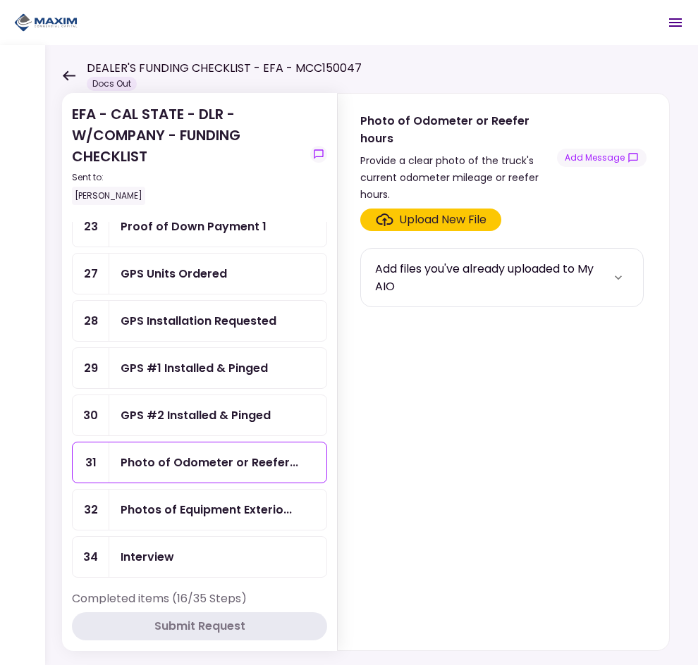
click at [262, 464] on div "Photo of Odometer or Reefer..." at bounding box center [209, 463] width 178 height 18
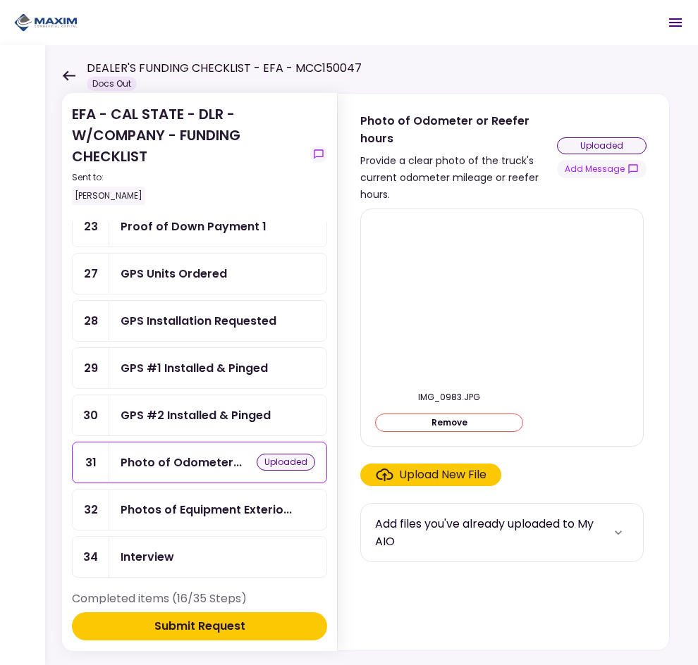
click at [252, 495] on div "Photos of Equipment Exterio..." at bounding box center [217, 510] width 217 height 40
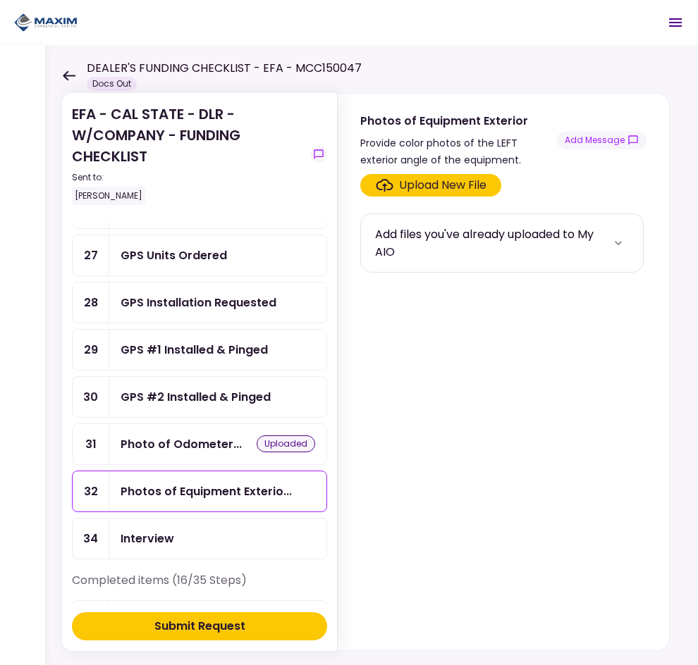
scroll to position [634, 0]
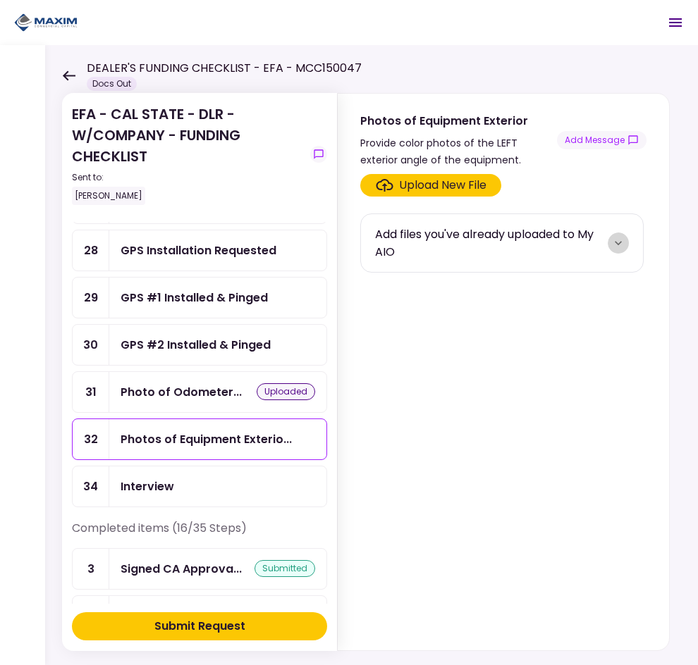
click at [614, 245] on icon "more" at bounding box center [618, 243] width 14 height 14
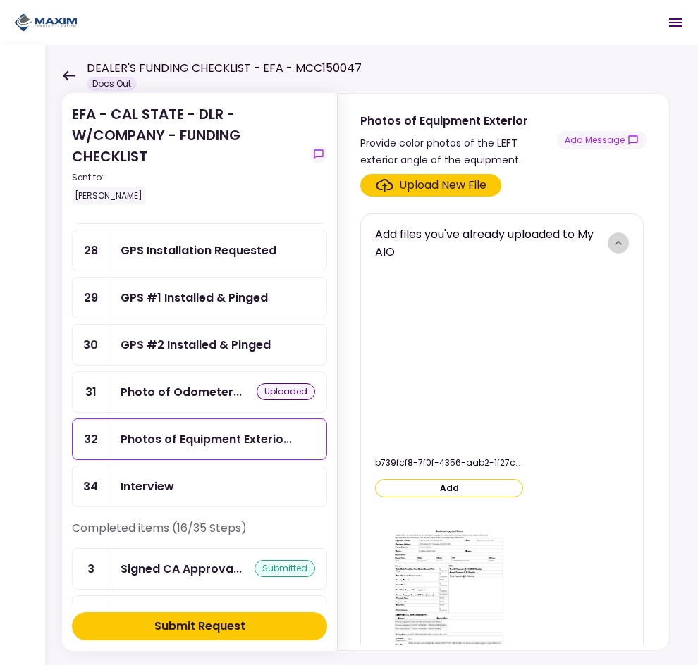
click at [614, 245] on icon "more" at bounding box center [618, 243] width 14 height 14
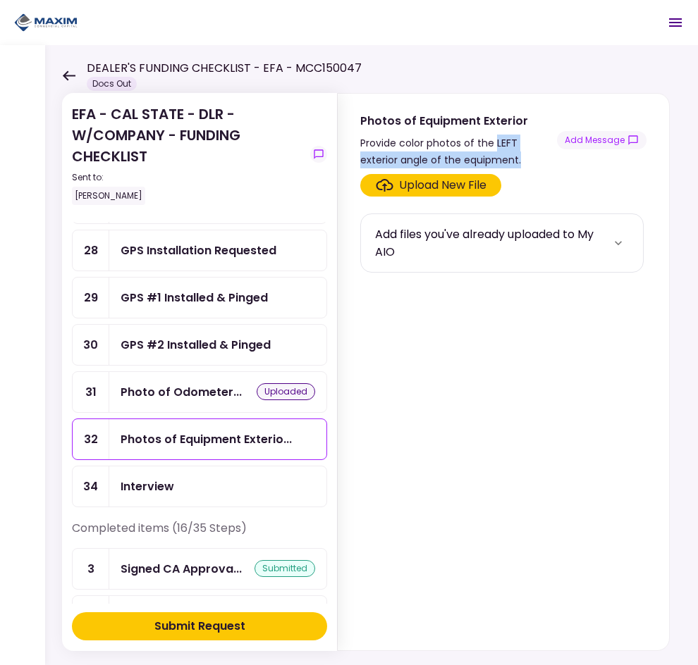
drag, startPoint x: 493, startPoint y: 142, endPoint x: 544, endPoint y: 154, distance: 52.1
click at [544, 154] on div "Provide color photos of the LEFT exterior angle of the equipment." at bounding box center [458, 152] width 197 height 34
copy div "LEFT exterior angle of the equipment."
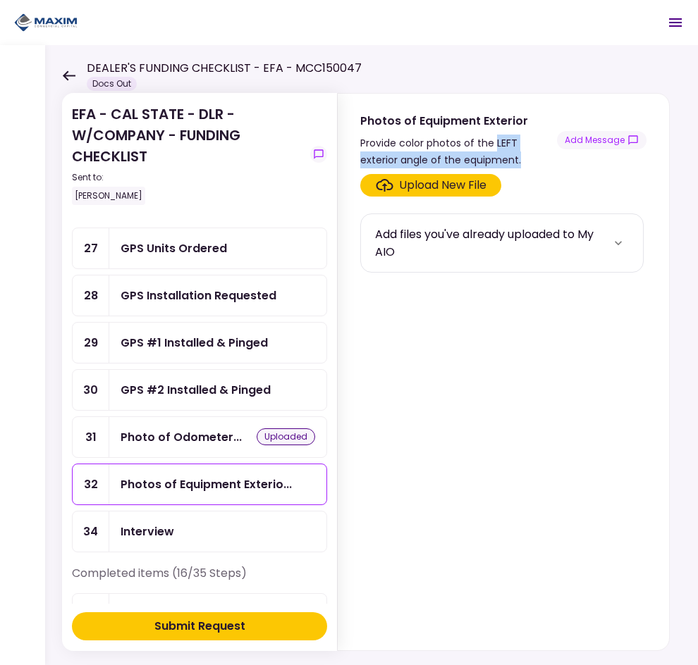
scroll to position [564, 0]
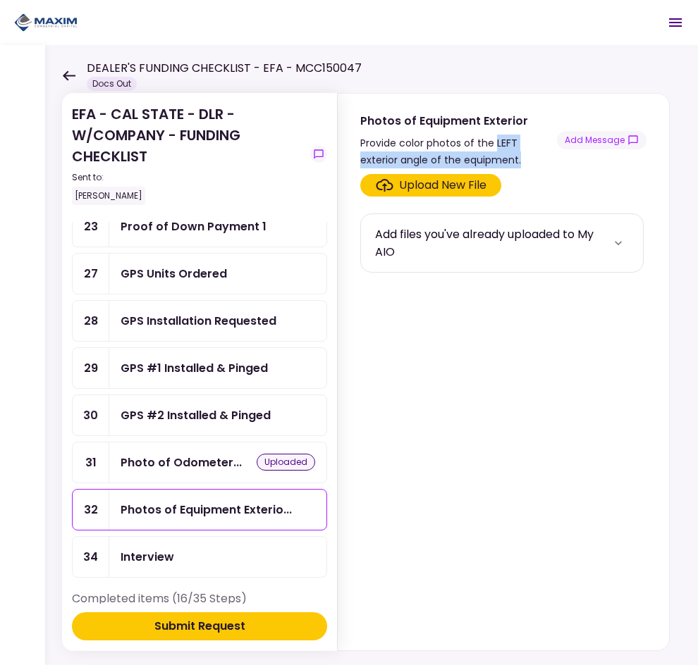
click at [225, 309] on div "GPS Installation Requested" at bounding box center [217, 321] width 217 height 40
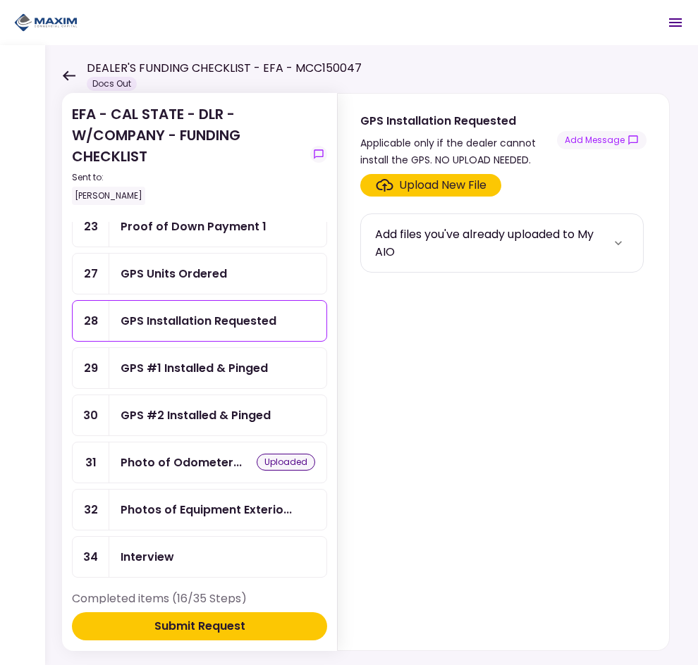
click at [202, 268] on div "GPS Units Ordered" at bounding box center [173, 274] width 106 height 18
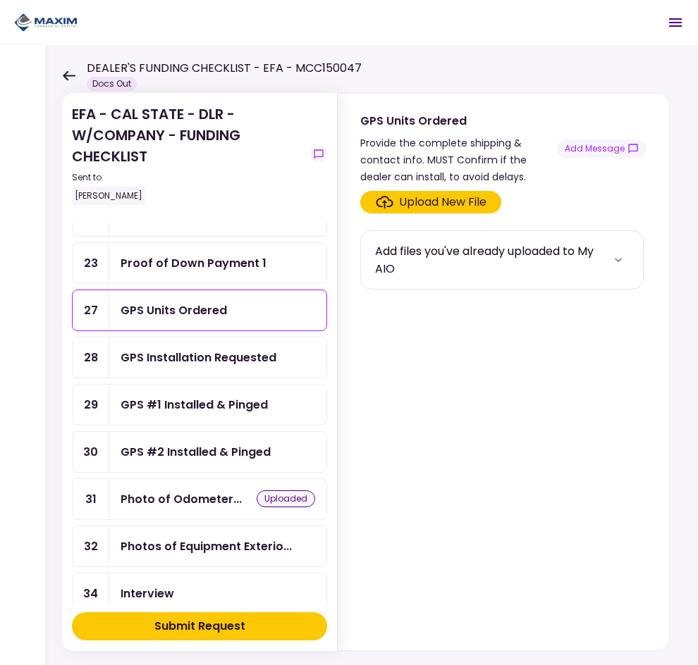
scroll to position [493, 0]
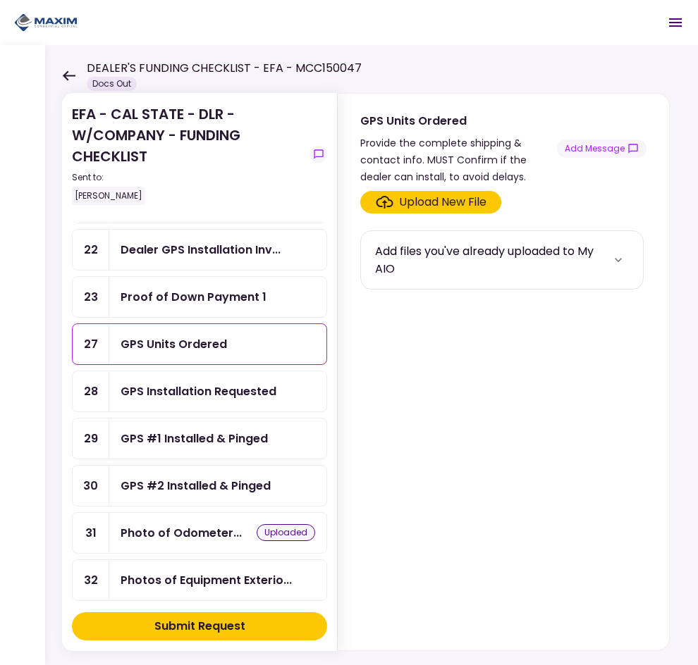
click at [182, 303] on div "Proof of Down Payment 1" at bounding box center [193, 297] width 146 height 18
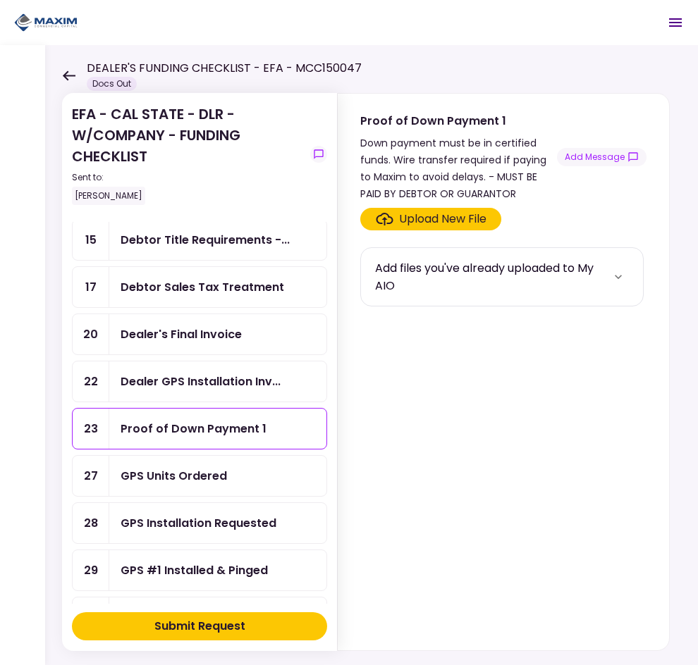
scroll to position [352, 0]
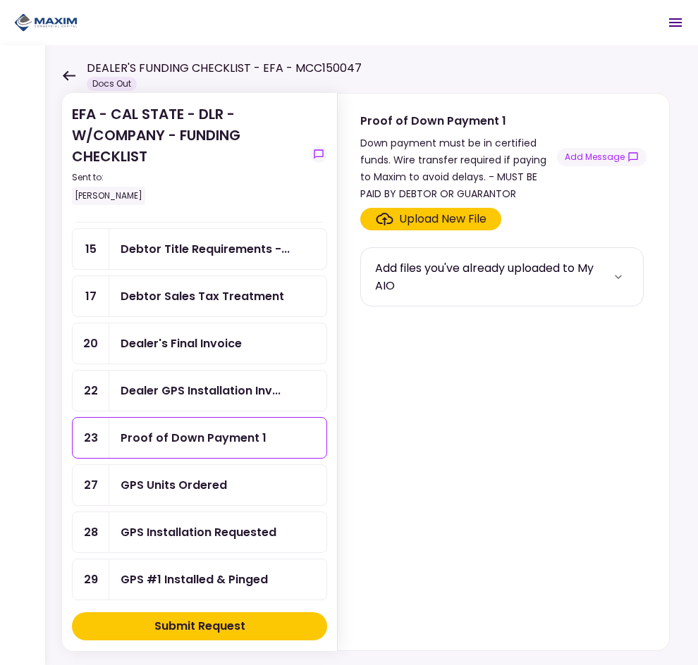
click at [194, 381] on div "Dealer GPS Installation Inv..." at bounding box center [217, 391] width 217 height 40
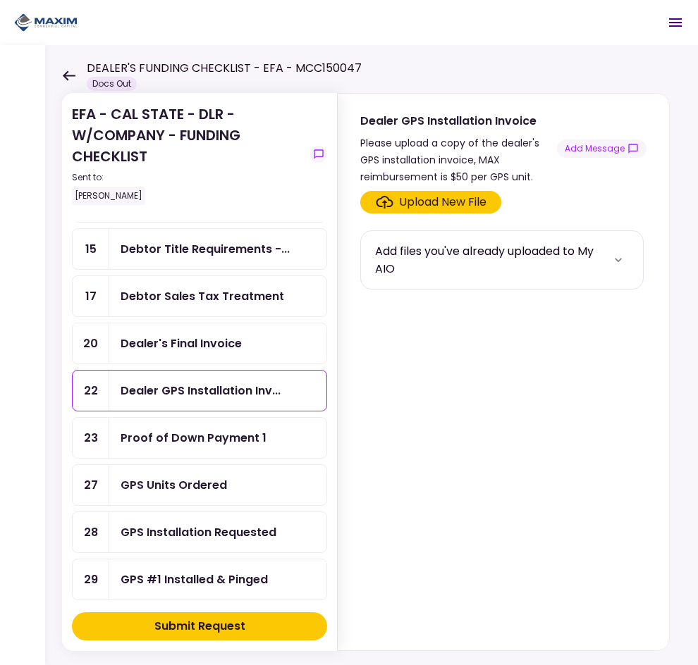
click at [187, 352] on div "Dealer's Final Invoice" at bounding box center [217, 343] width 217 height 40
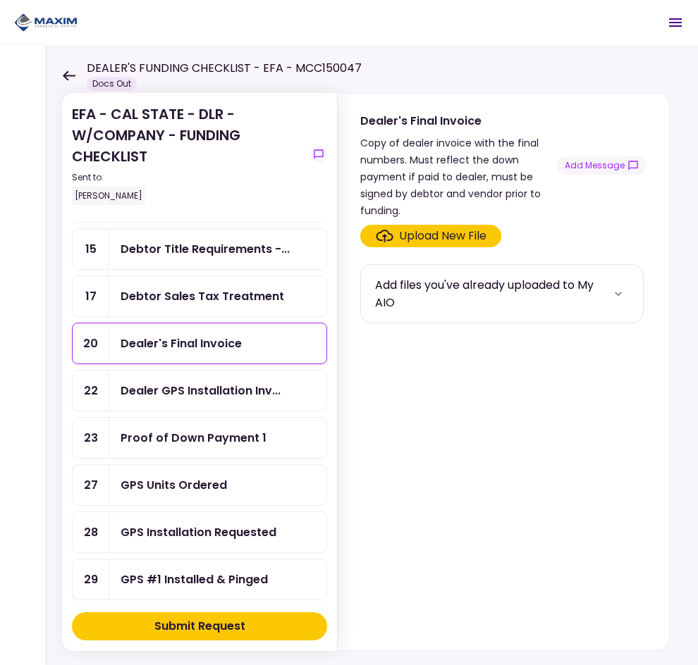
click at [225, 299] on div "Debtor Sales Tax Treatment" at bounding box center [201, 296] width 163 height 18
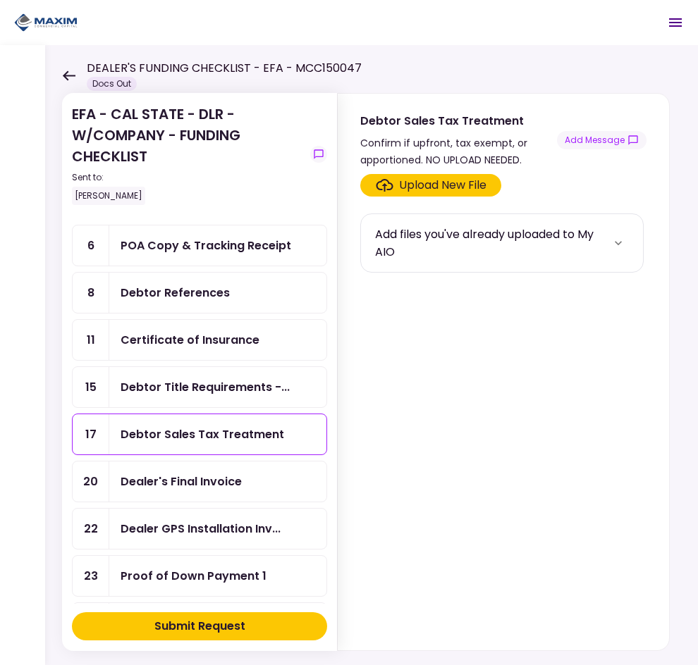
scroll to position [211, 0]
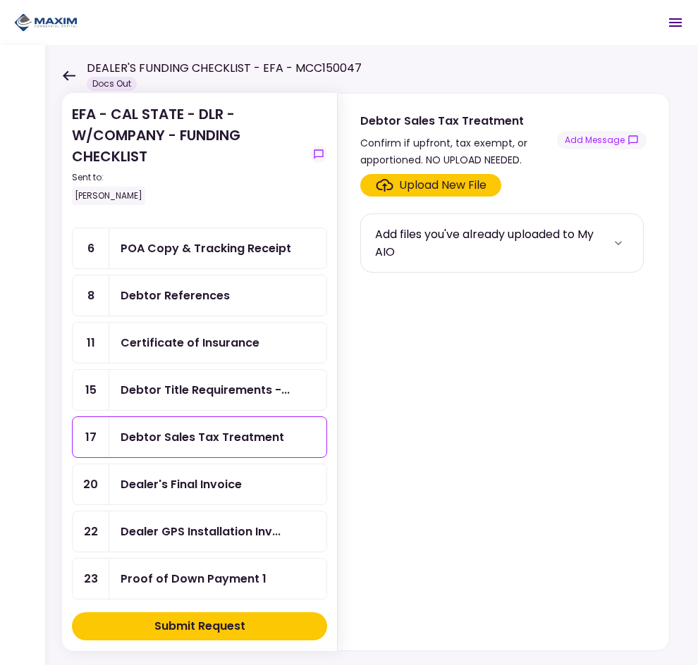
click at [205, 340] on div "Certificate of Insurance" at bounding box center [189, 343] width 139 height 18
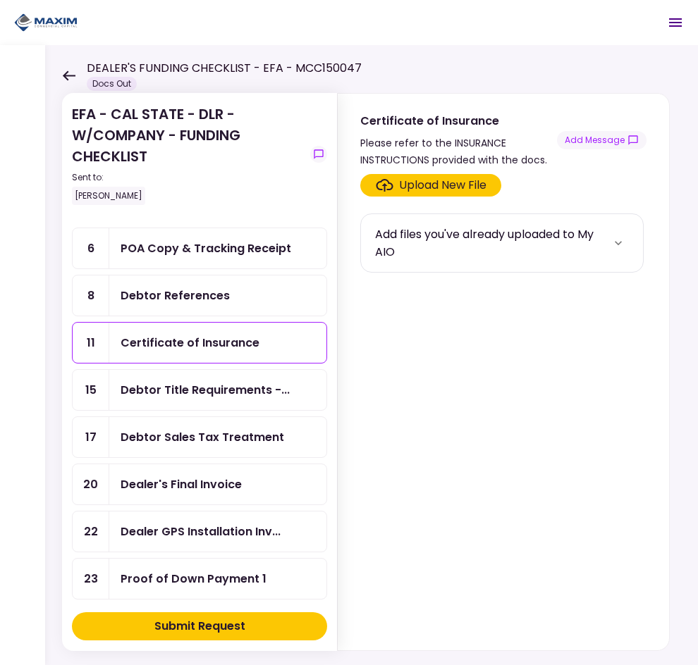
scroll to position [141, 0]
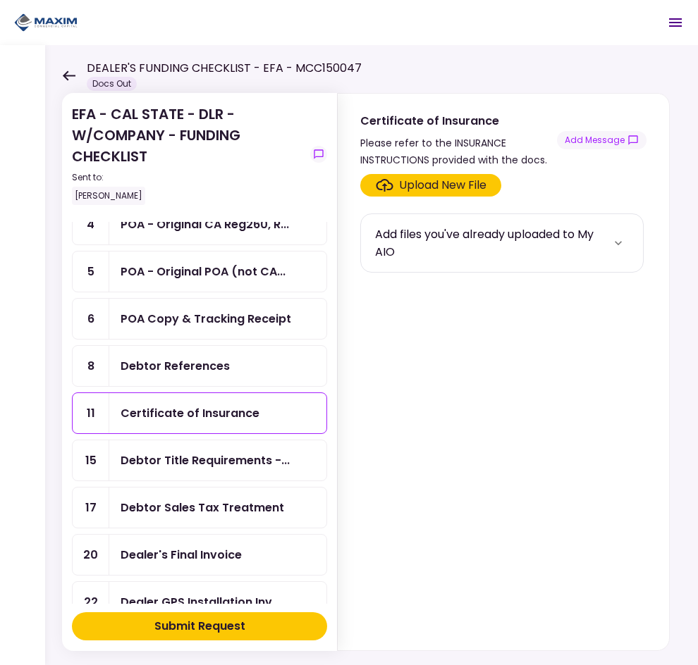
click at [199, 351] on div "Debtor References" at bounding box center [217, 366] width 217 height 40
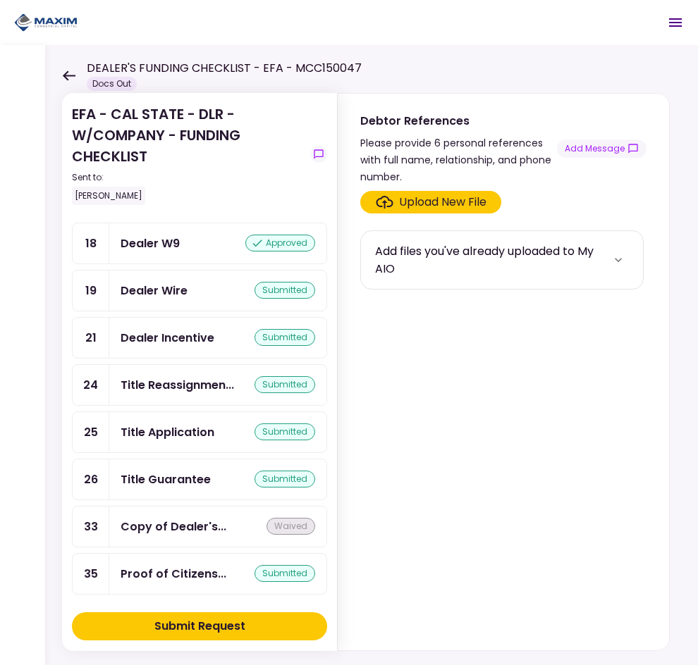
scroll to position [1341, 0]
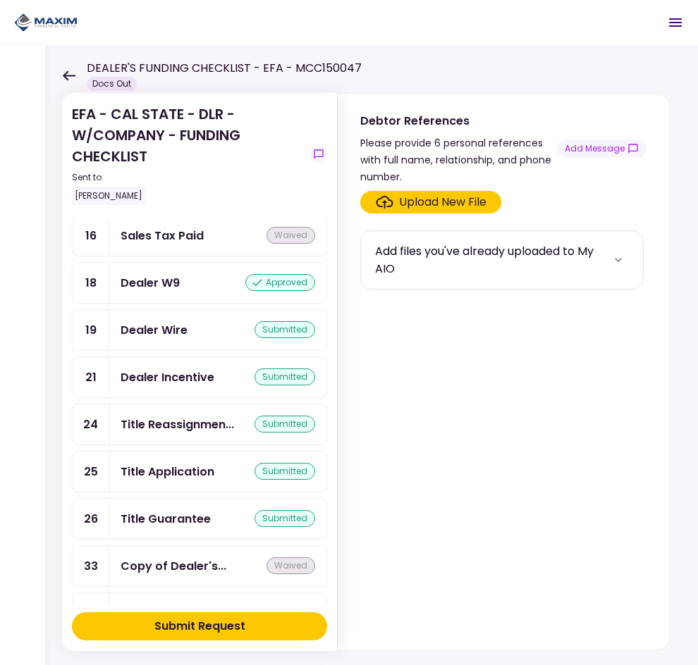
scroll to position [1341, 0]
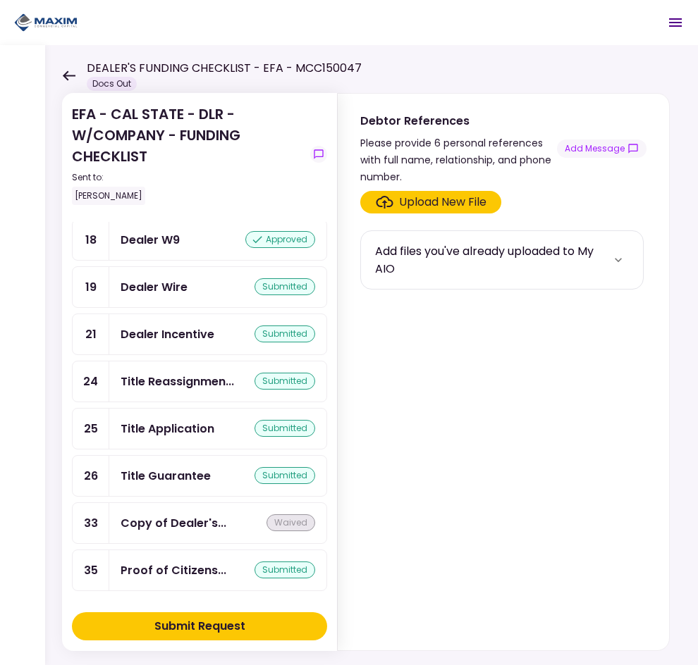
click at [61, 68] on div "EFA - CAL STATE - DLR - W/COMPANY - FUNDING CHECKLIST Sent to: Jason Johnson Re…" at bounding box center [371, 355] width 652 height 620
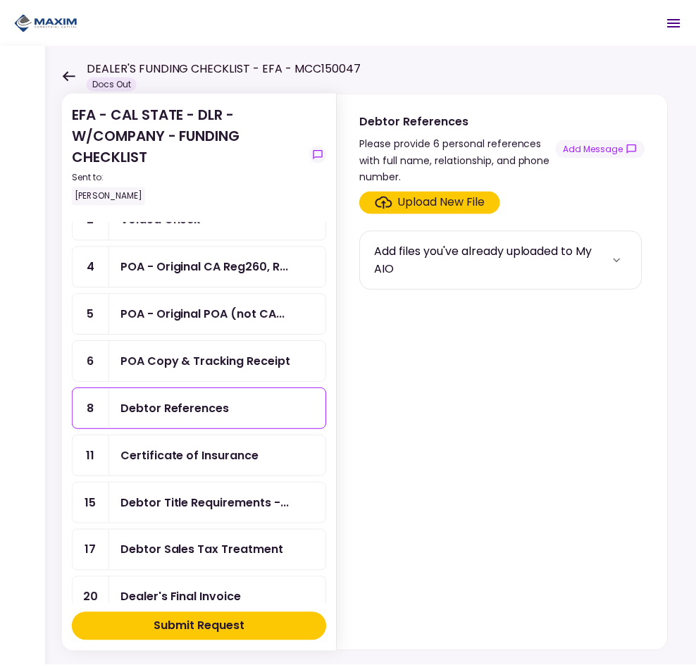
scroll to position [0, 0]
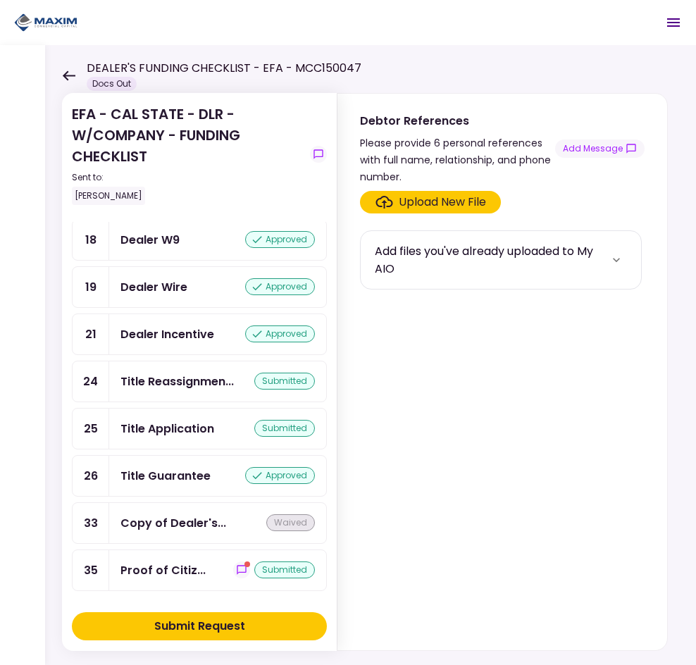
scroll to position [1358, 0]
click at [237, 572] on icon "show-messages" at bounding box center [241, 569] width 9 height 9
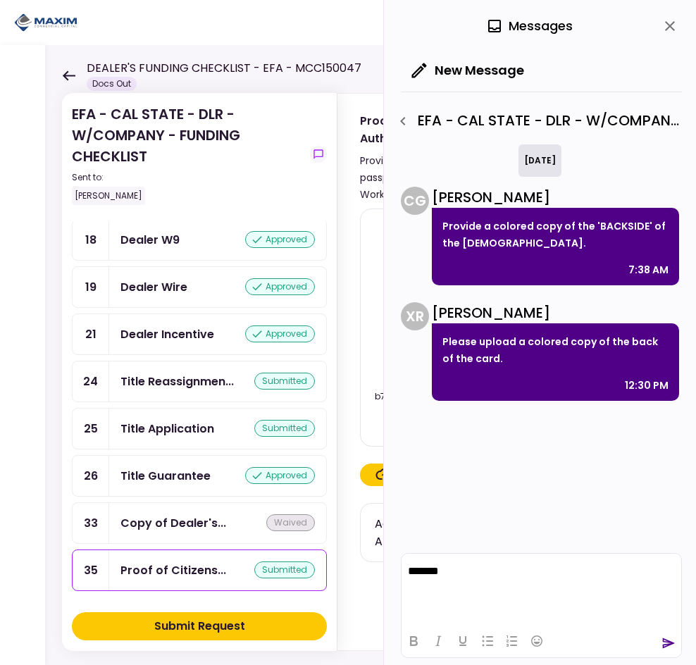
click at [669, 648] on icon "send" at bounding box center [669, 643] width 14 height 14
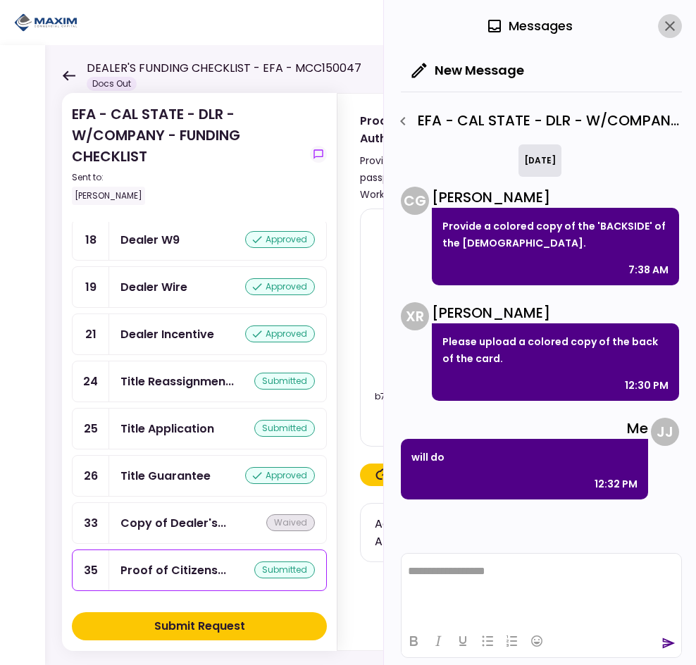
click at [671, 26] on icon "close" at bounding box center [670, 26] width 10 height 10
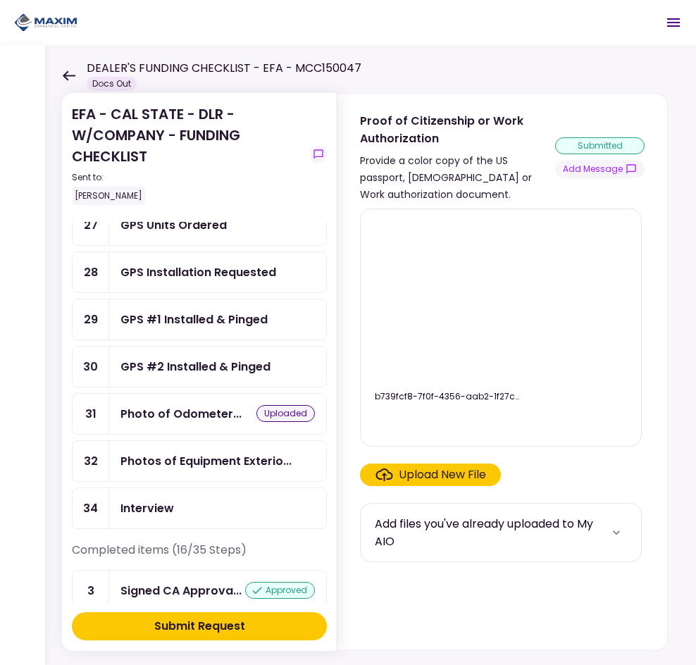
scroll to position [583, 0]
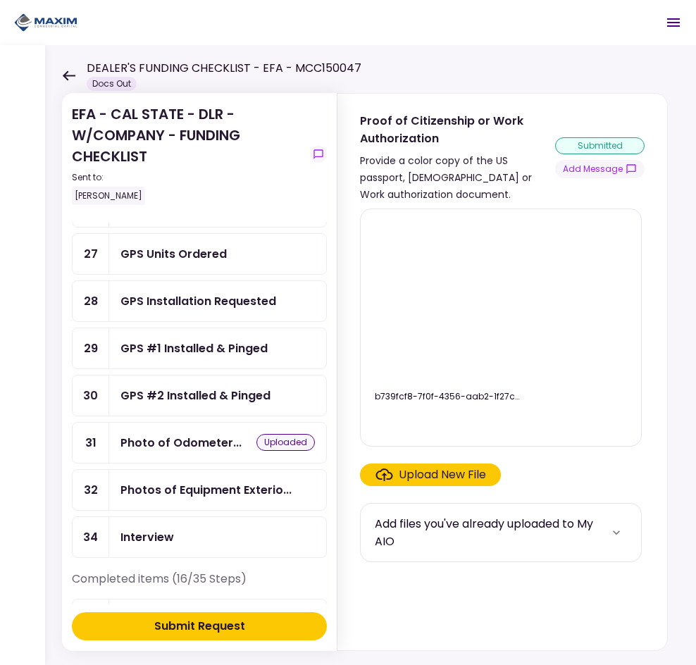
click at [260, 623] on button "Submit Request" at bounding box center [199, 626] width 255 height 28
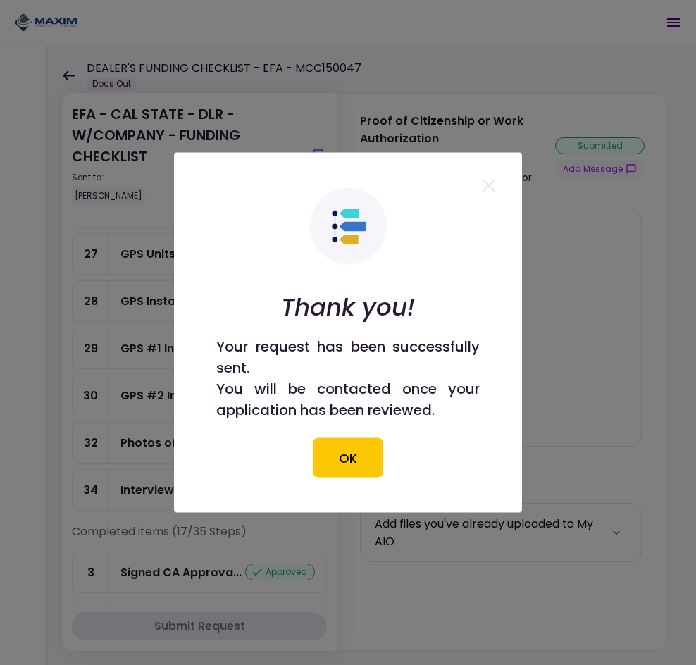
click at [306, 461] on div "Thank you! Your request has been successfully sent. You will be contacted once …" at bounding box center [348, 333] width 264 height 290
click at [340, 454] on button "OK" at bounding box center [348, 457] width 70 height 39
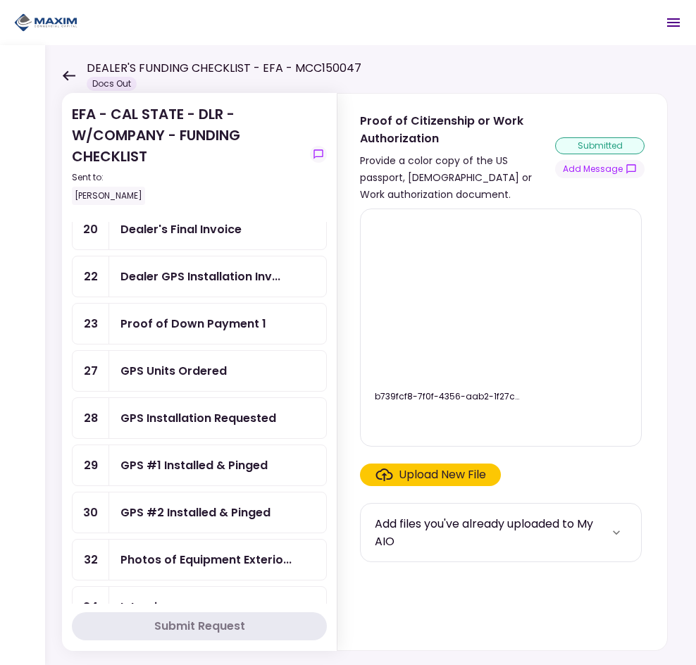
scroll to position [442, 0]
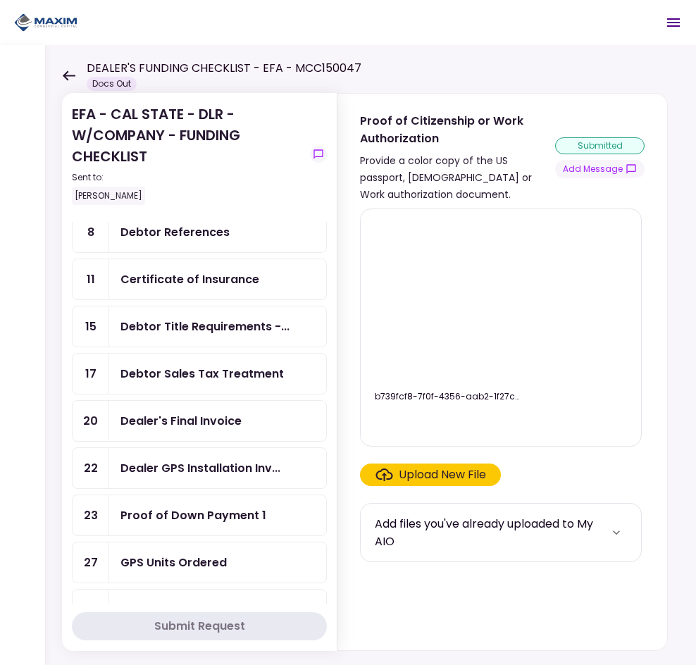
scroll to position [20, 0]
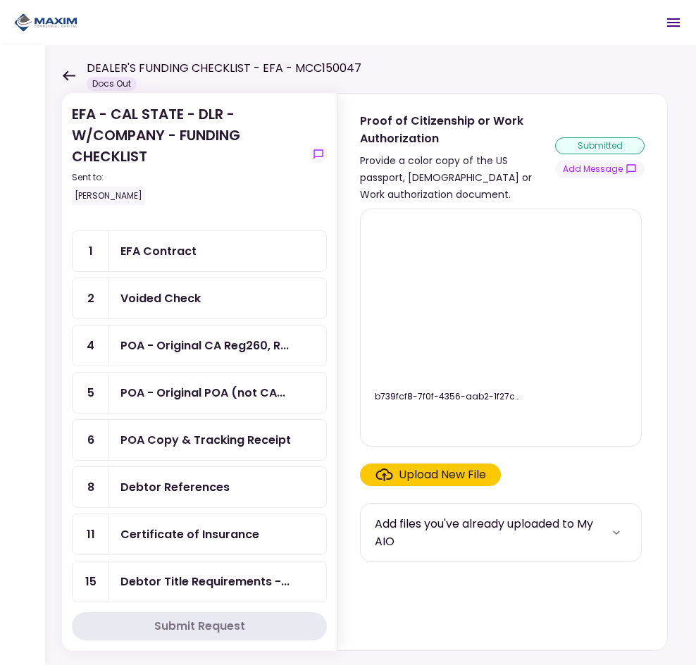
click at [188, 302] on div "Voided Check" at bounding box center [160, 299] width 80 height 18
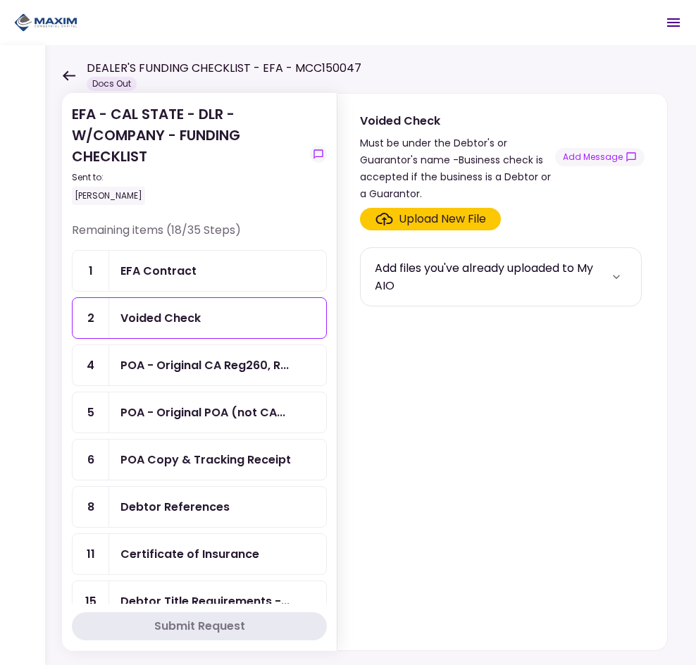
click at [175, 352] on div "POA - Original CA Reg260, R..." at bounding box center [217, 365] width 217 height 40
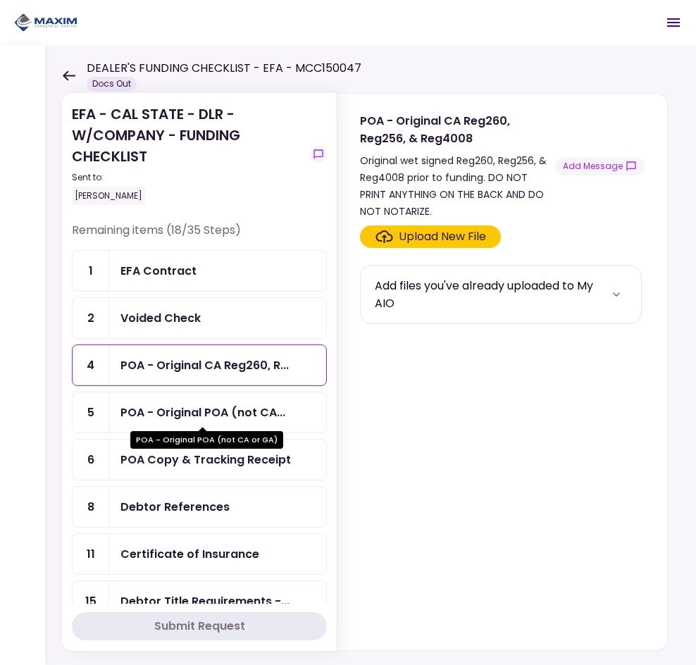
click at [191, 413] on div "POA - Original POA (not CA..." at bounding box center [202, 413] width 165 height 18
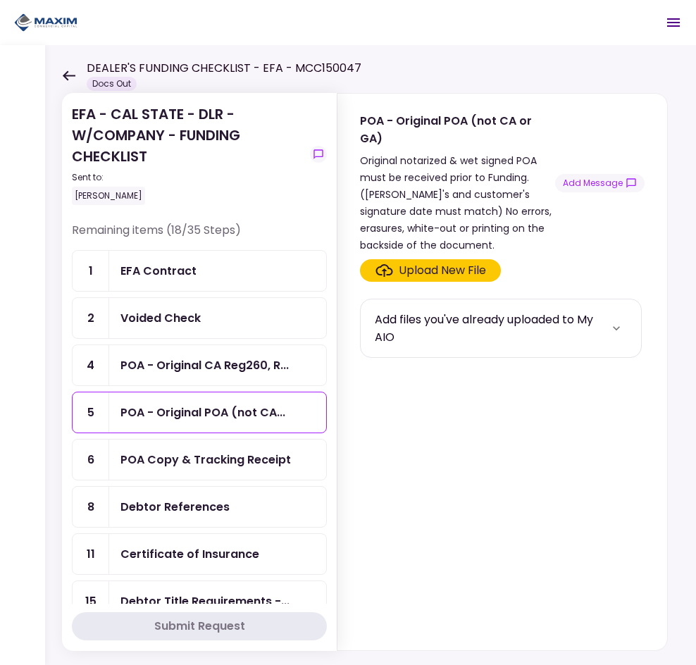
click at [218, 466] on div "POA Copy & Tracking Receipt" at bounding box center [205, 460] width 171 height 18
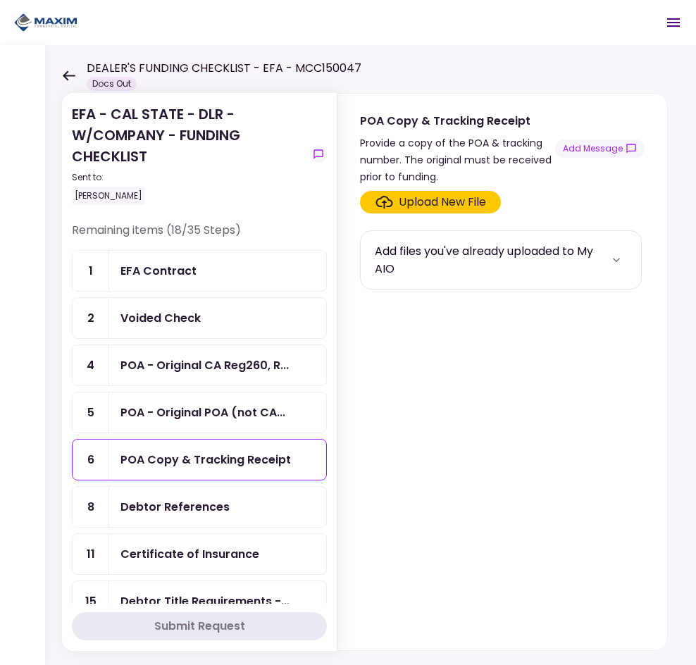
click at [212, 512] on div "Debtor References" at bounding box center [174, 507] width 109 height 18
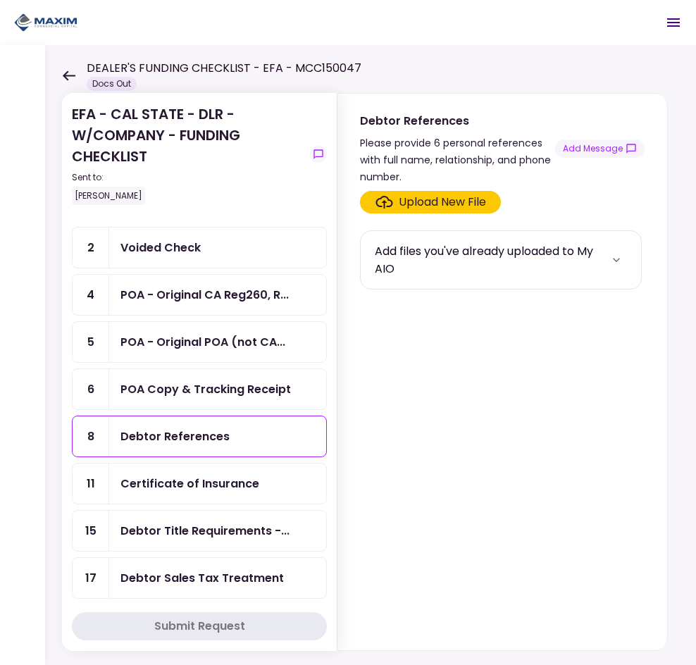
click at [211, 492] on div "Certificate of Insurance" at bounding box center [217, 484] width 217 height 40
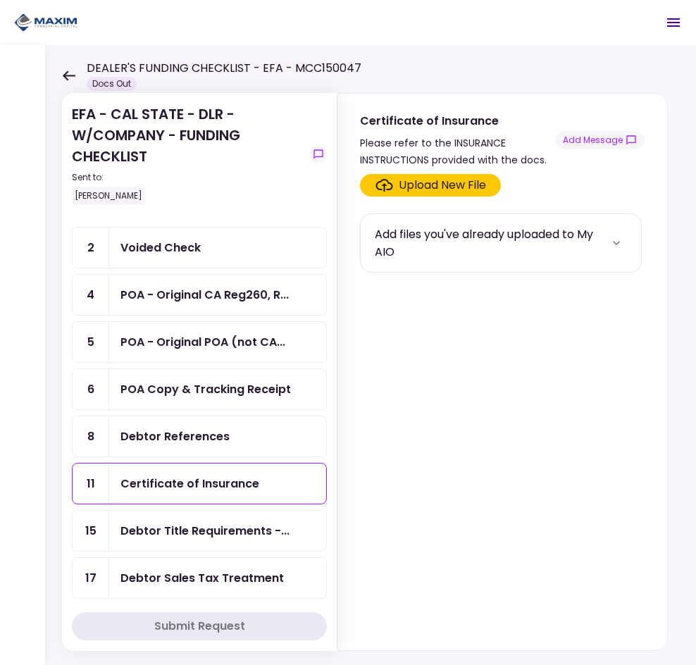
scroll to position [141, 0]
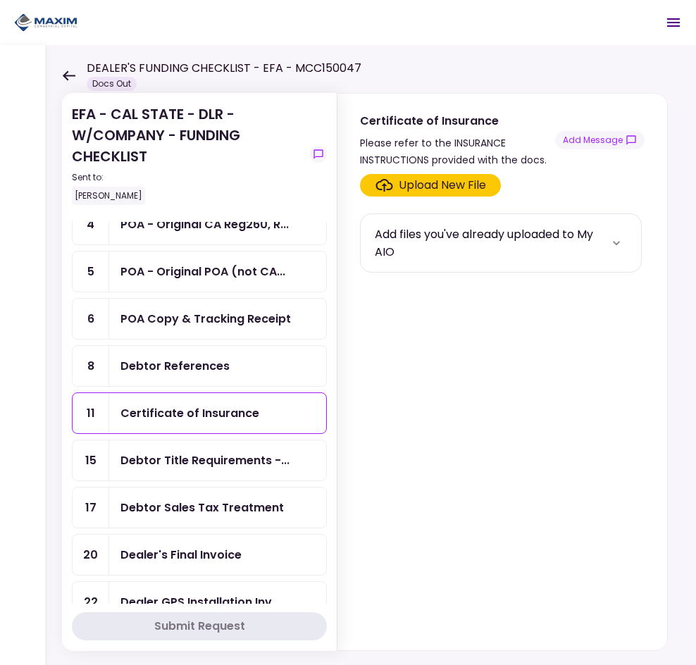
click at [230, 469] on div "Debtor Title Requirements -..." at bounding box center [217, 460] width 217 height 40
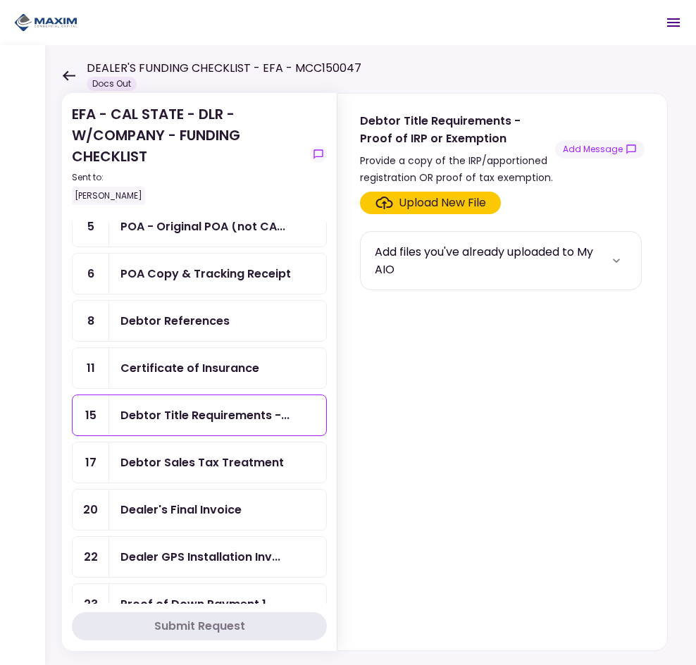
scroll to position [211, 0]
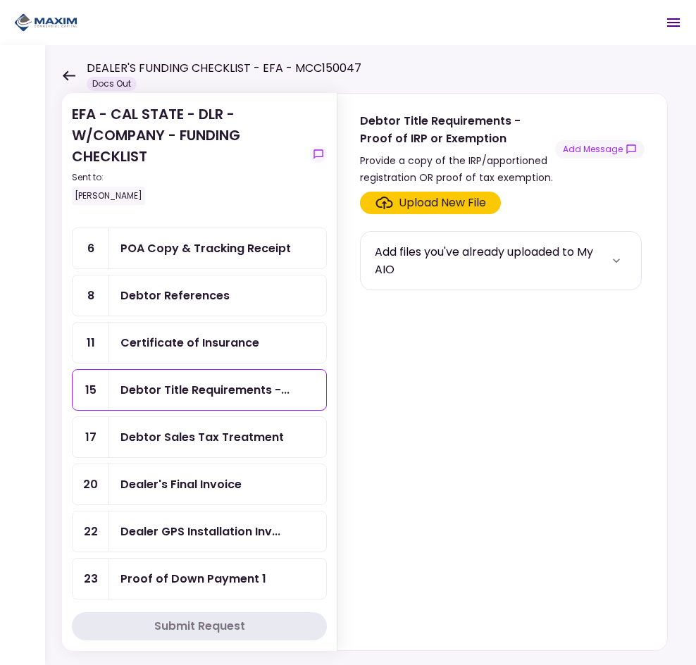
click at [232, 456] on div "Debtor Sales Tax Treatment" at bounding box center [217, 437] width 217 height 40
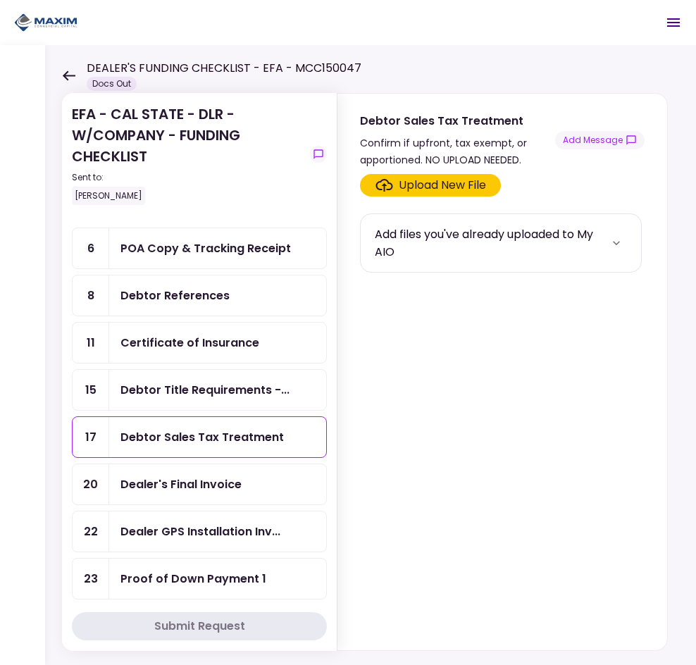
scroll to position [282, 0]
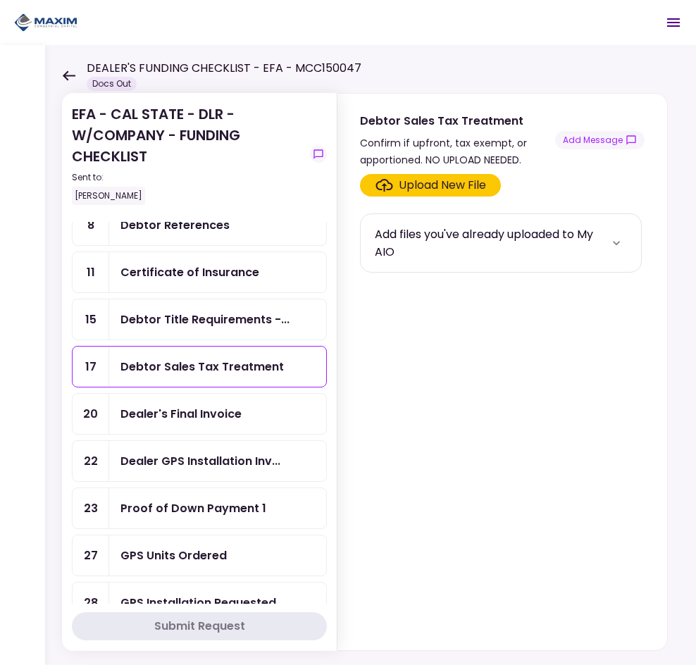
click at [230, 418] on div "Dealer's Final Invoice" at bounding box center [180, 414] width 121 height 18
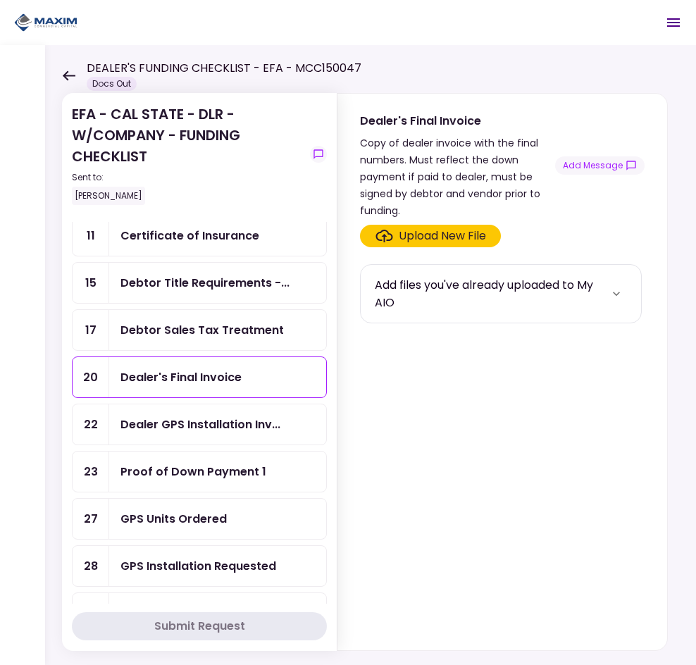
scroll to position [352, 0]
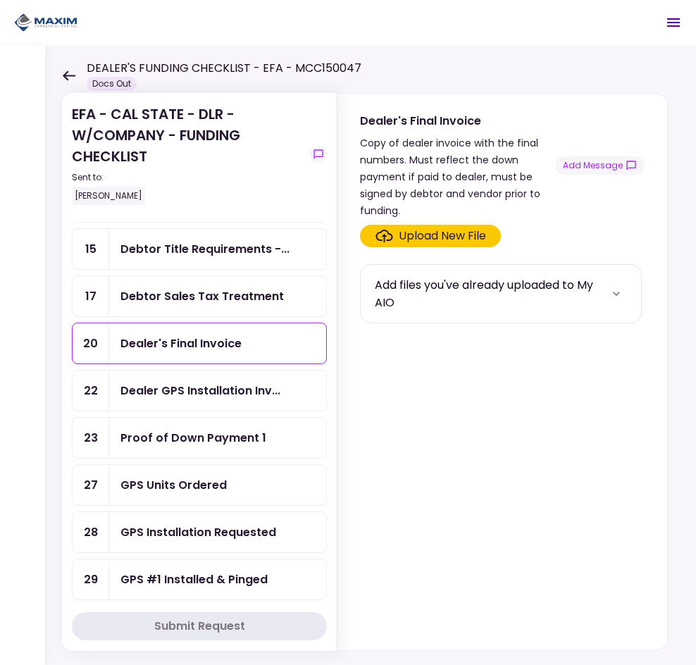
click at [234, 407] on div "Dealer GPS Installation Inv..." at bounding box center [217, 391] width 217 height 40
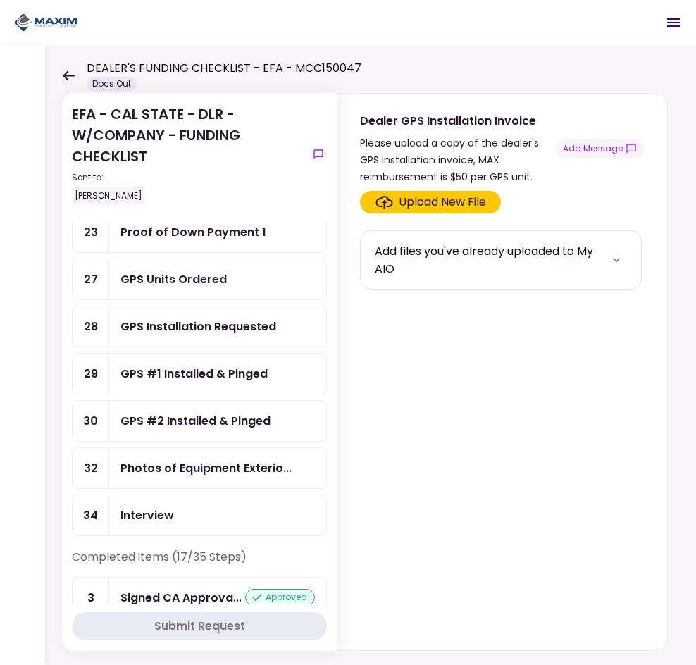
scroll to position [564, 0]
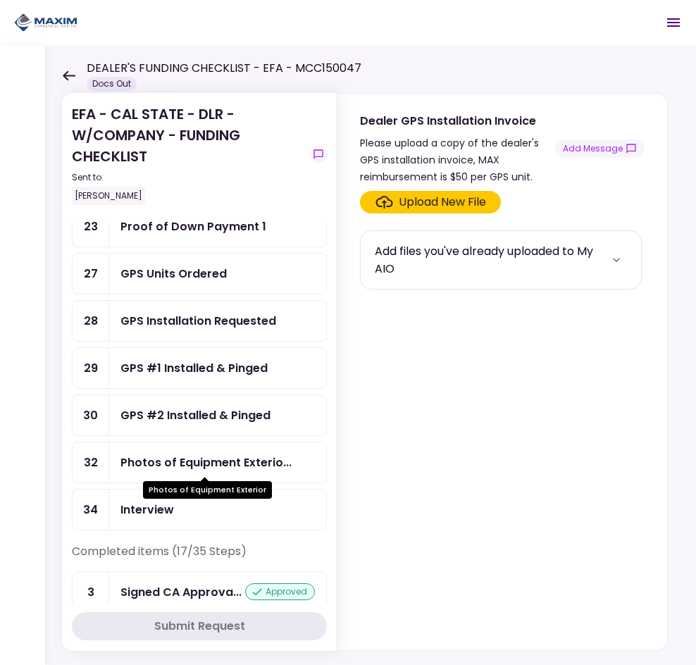
click at [233, 455] on div "Photos of Equipment Exterio..." at bounding box center [205, 463] width 171 height 18
